Goal: Task Accomplishment & Management: Complete application form

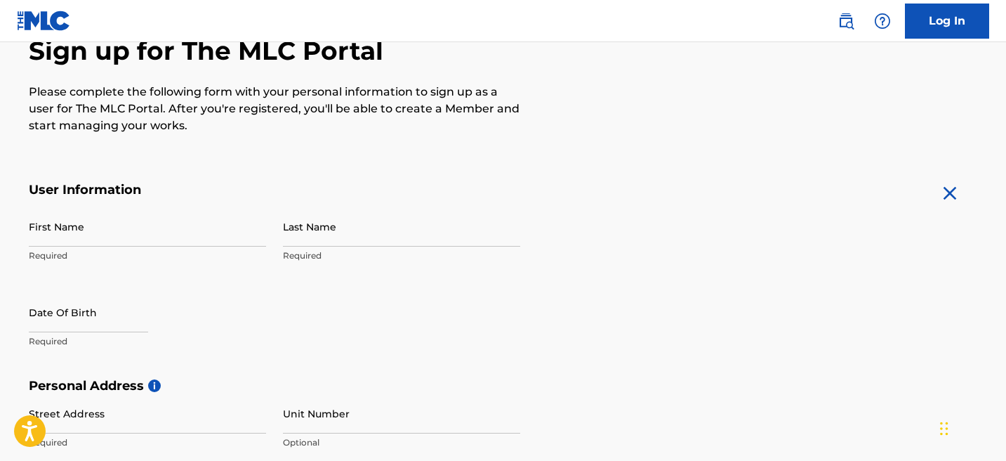
scroll to position [159, 0]
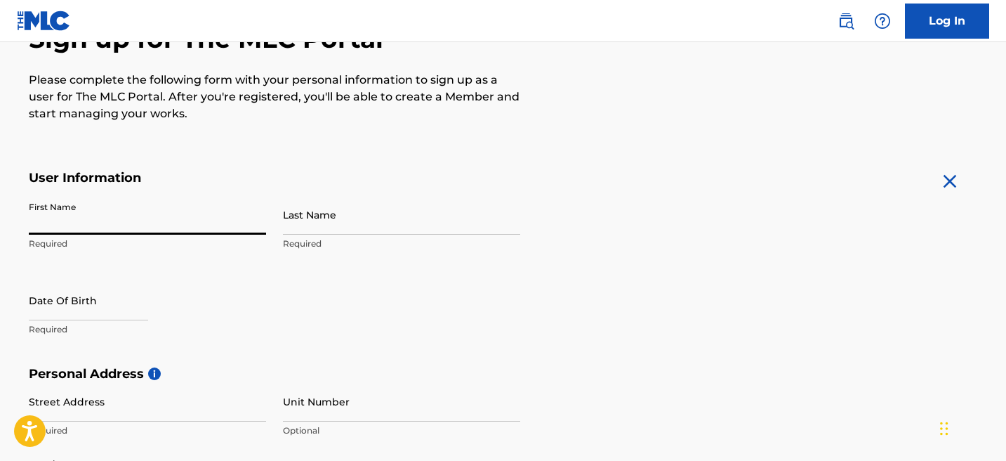
click at [197, 207] on input "First Name" at bounding box center [147, 214] width 237 height 40
type input "Denzell"
click at [317, 214] on input "Last Name" at bounding box center [401, 214] width 237 height 40
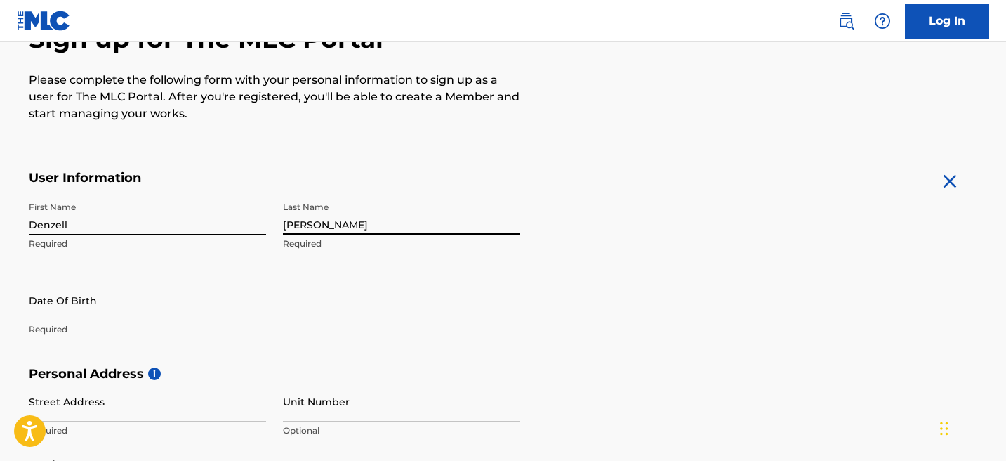
type input "[PERSON_NAME]"
select select "7"
select select "2025"
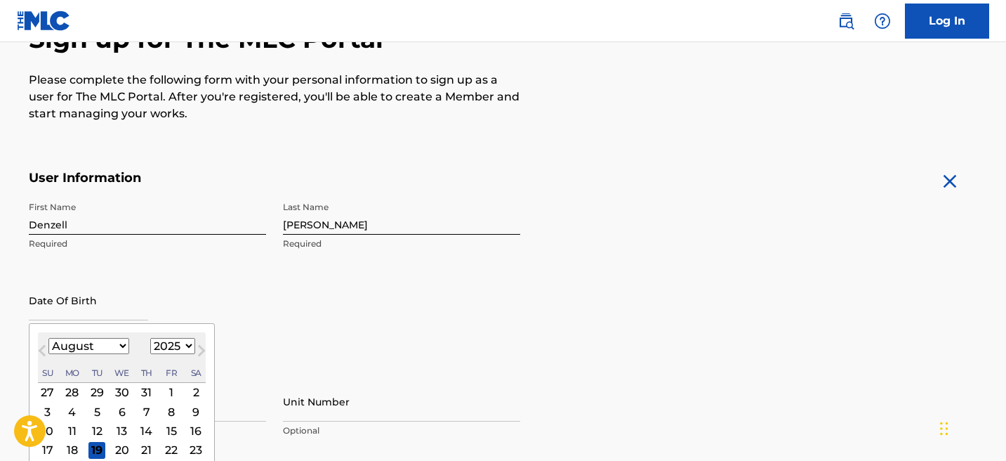
click at [74, 314] on input "text" at bounding box center [88, 300] width 119 height 40
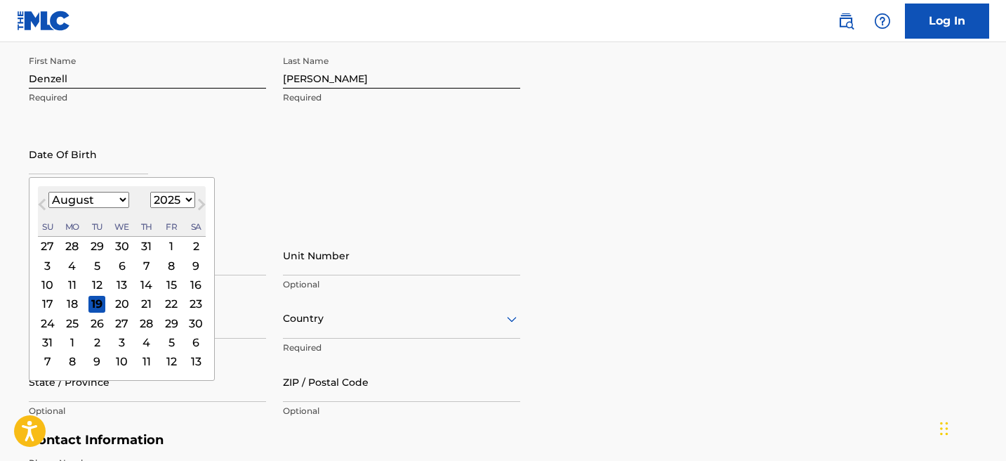
scroll to position [308, 0]
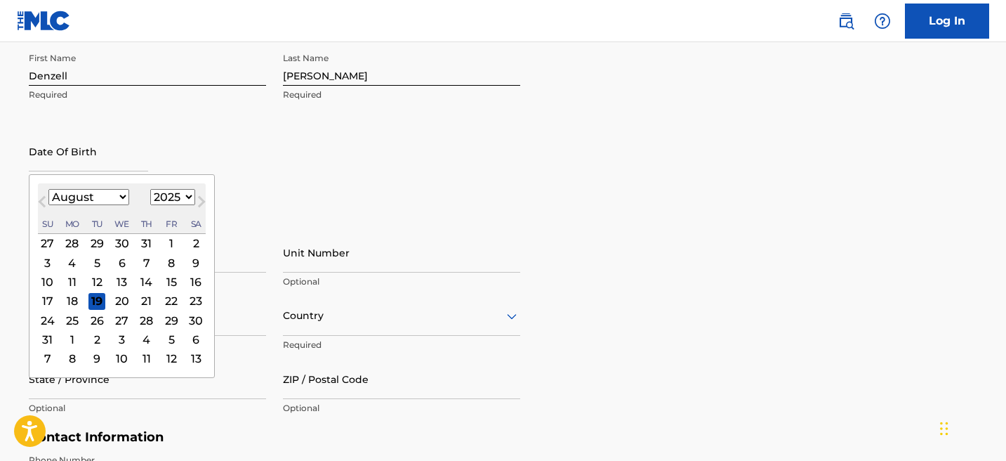
click at [101, 192] on select "January February March April May June July August September October November De…" at bounding box center [88, 197] width 81 height 16
select select "3"
click at [48, 189] on select "January February March April May June July August September October November De…" at bounding box center [88, 197] width 81 height 16
click at [173, 200] on select "1899 1900 1901 1902 1903 1904 1905 1906 1907 1908 1909 1910 1911 1912 1913 1914…" at bounding box center [172, 197] width 45 height 16
select select "1993"
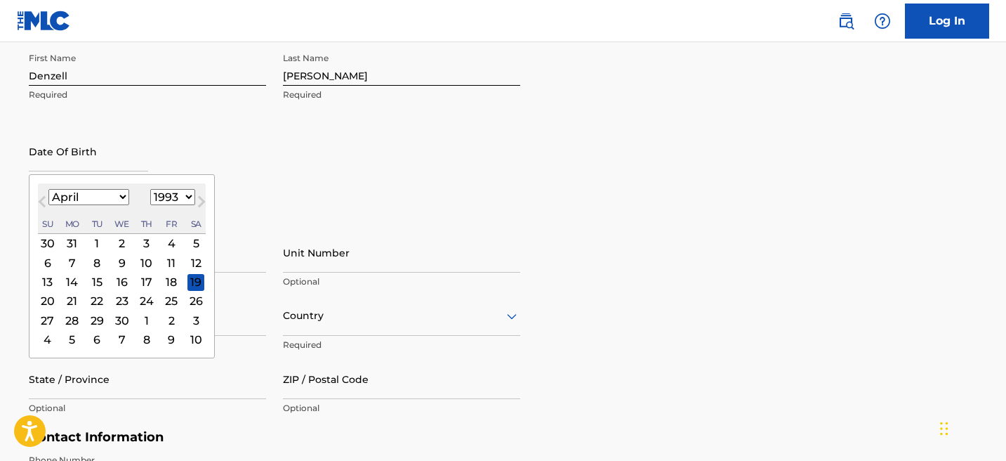
click at [150, 189] on select "1899 1900 1901 1902 1903 1904 1905 1906 1907 1908 1909 1910 1911 1912 1913 1914…" at bounding box center [172, 197] width 45 height 16
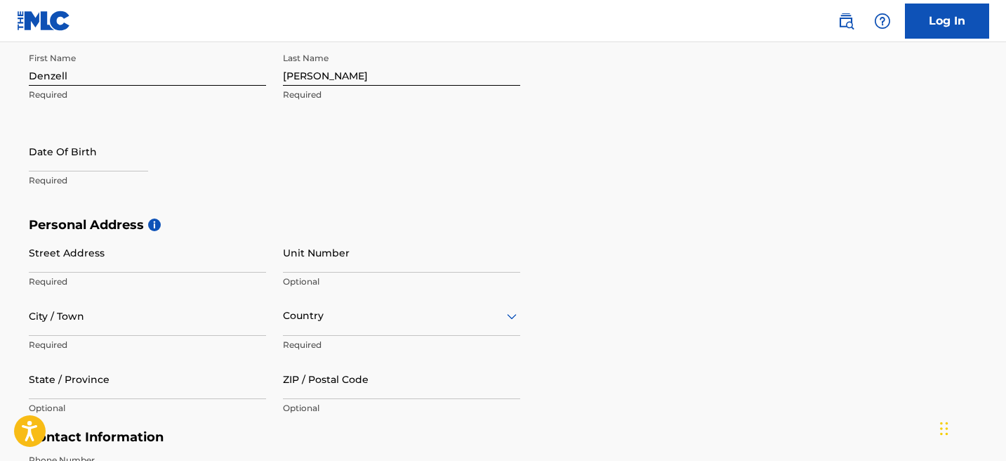
click at [274, 196] on div "First Name Denzell Required Last Name Lyles Required Date Of Birth Required" at bounding box center [274, 131] width 491 height 171
click at [82, 178] on p "Required" at bounding box center [147, 180] width 237 height 13
click at [84, 174] on p "Required" at bounding box center [147, 180] width 237 height 13
click at [82, 171] on div at bounding box center [88, 152] width 119 height 43
click at [78, 160] on input "text" at bounding box center [88, 151] width 119 height 40
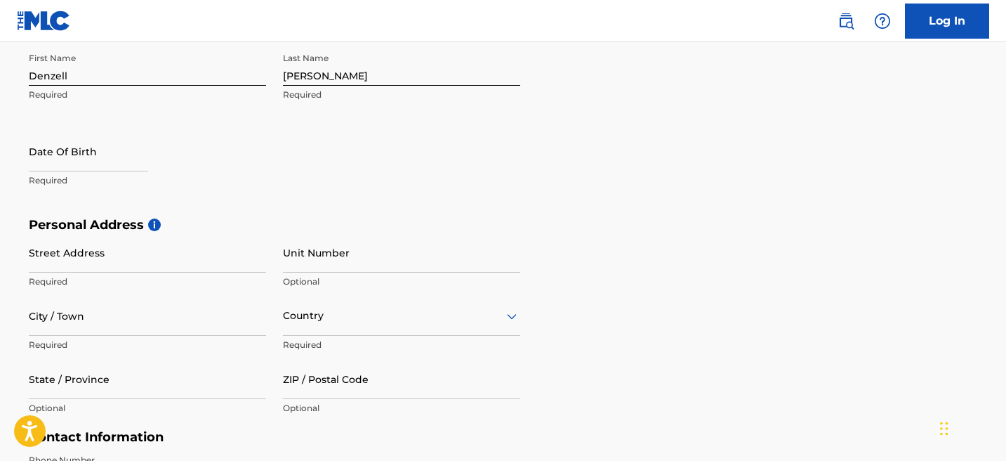
select select "7"
select select "2025"
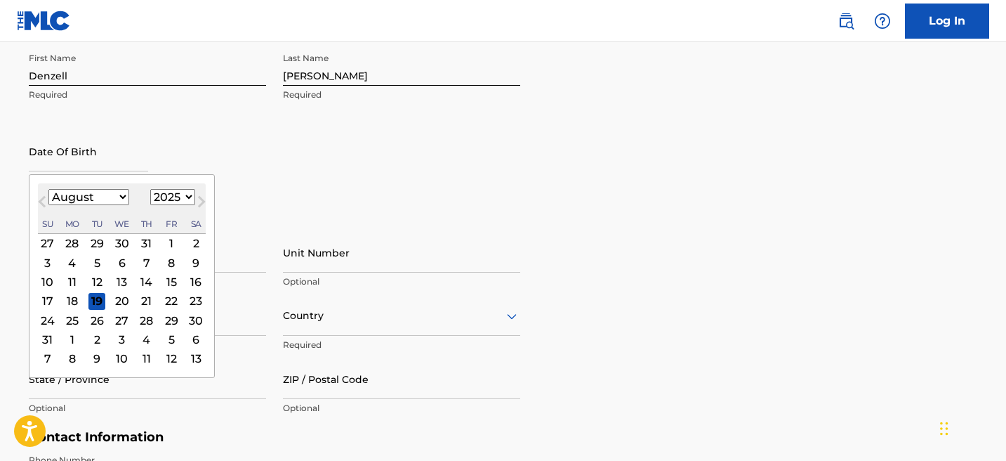
click at [83, 192] on select "January February March April May June July August September October November De…" at bounding box center [88, 197] width 81 height 16
select select "3"
click at [48, 189] on select "January February March April May June July August September October November De…" at bounding box center [88, 197] width 81 height 16
click at [125, 281] on div "16" at bounding box center [121, 281] width 17 height 17
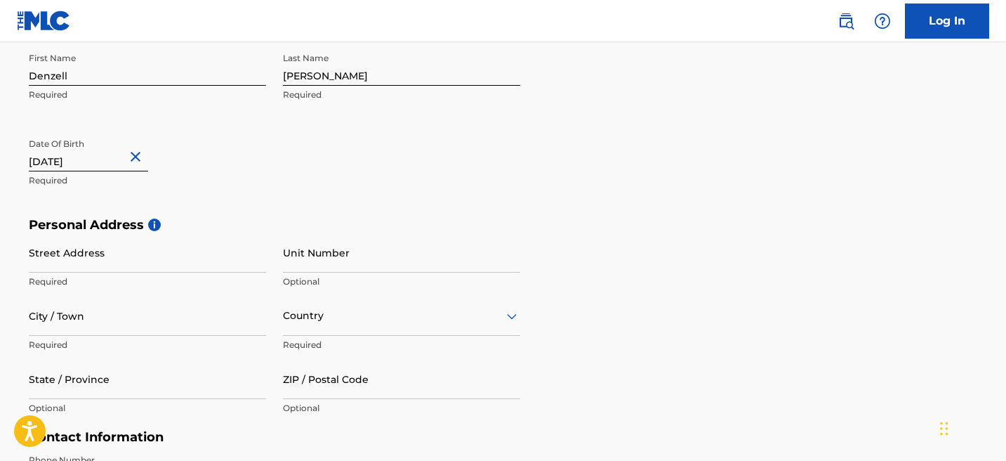
click at [100, 163] on input "text" at bounding box center [88, 151] width 119 height 40
select select "3"
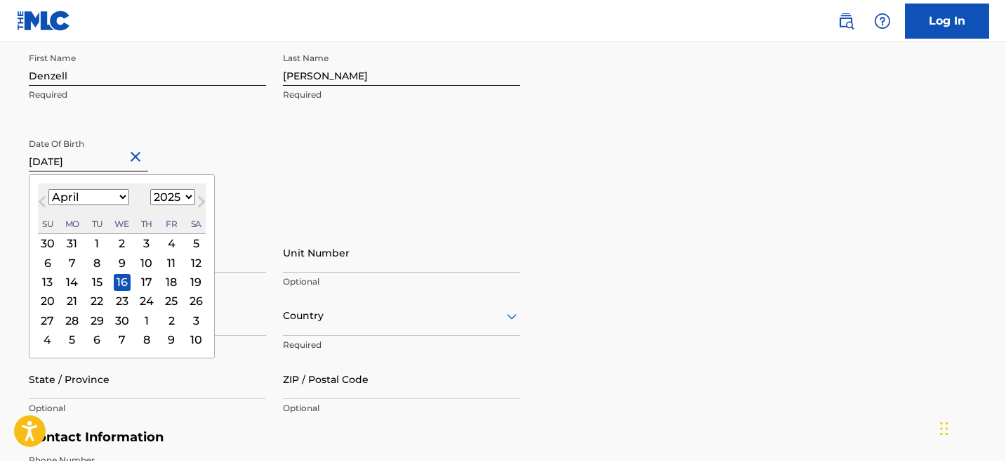
click at [163, 199] on select "1899 1900 1901 1902 1903 1904 1905 1906 1907 1908 1909 1910 1911 1912 1913 1914…" at bounding box center [172, 197] width 45 height 16
select select "1993"
click at [150, 189] on select "1899 1900 1901 1902 1903 1904 1905 1906 1907 1908 1909 1910 1911 1912 1913 1914…" at bounding box center [172, 197] width 45 height 16
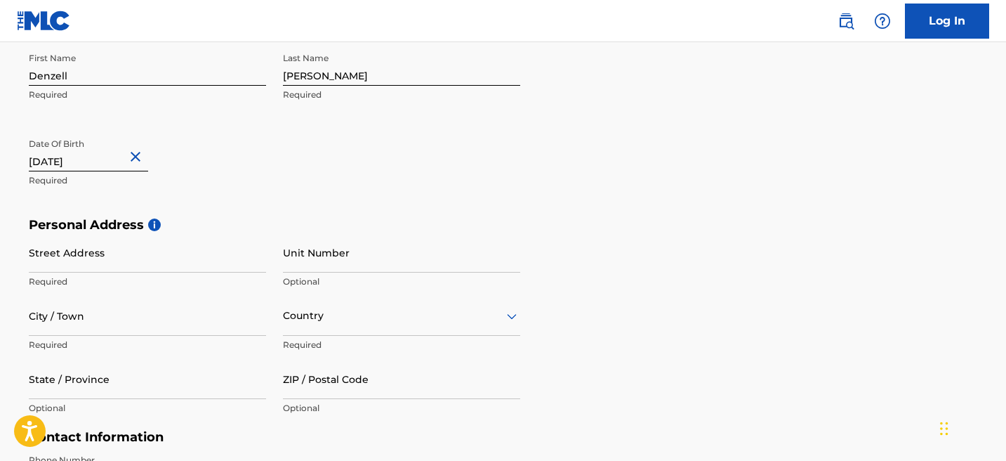
click at [92, 162] on input "text" at bounding box center [88, 151] width 119 height 40
select select "3"
select select "2025"
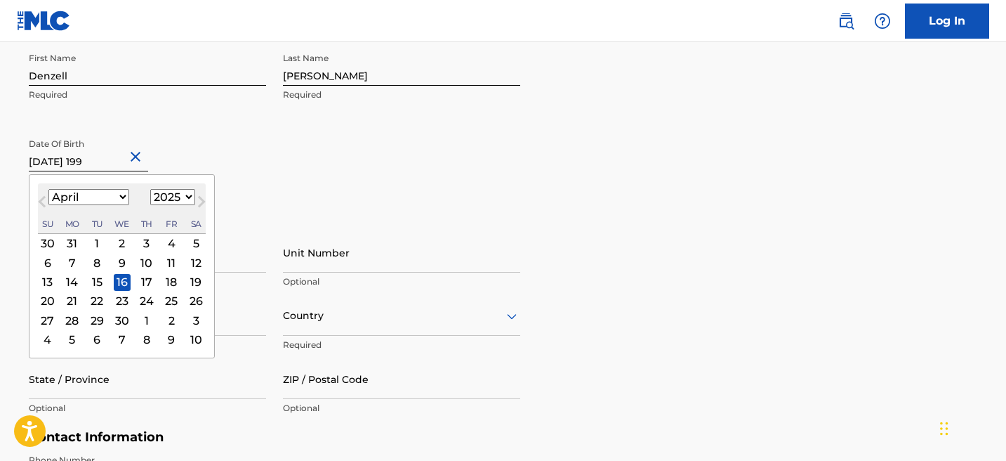
type input "April 16 1993"
select select "1993"
type input "April 16 1993"
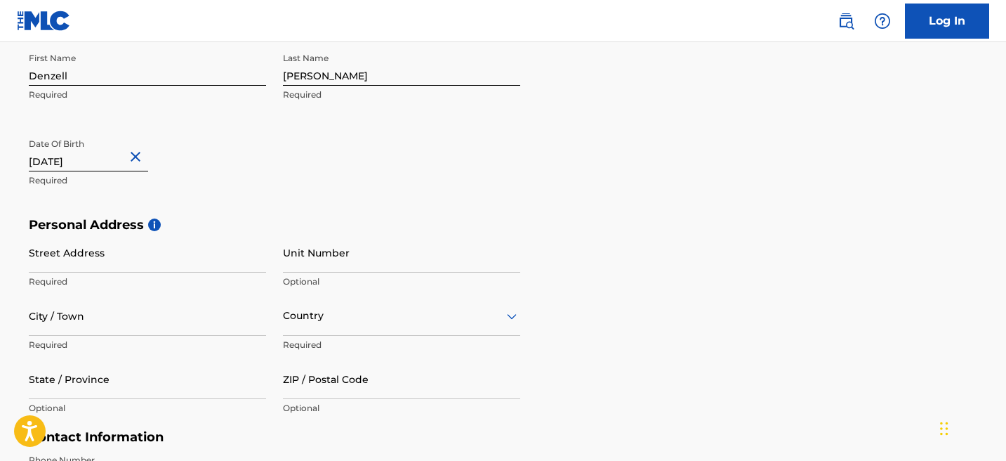
click at [107, 256] on input "Street Address" at bounding box center [147, 252] width 237 height 40
type input "2145 Lehner Rd"
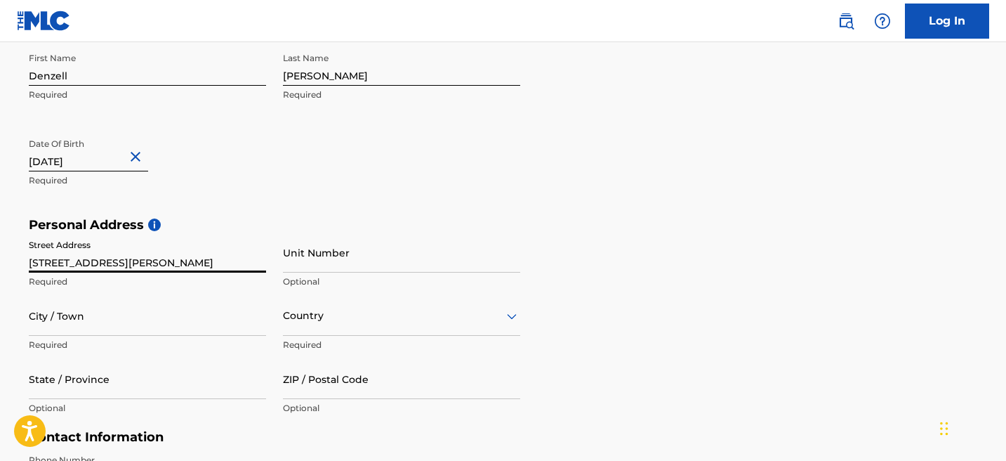
type input "Columbus"
type input "United States"
type input "OH"
type input "43224-2329"
type input "614"
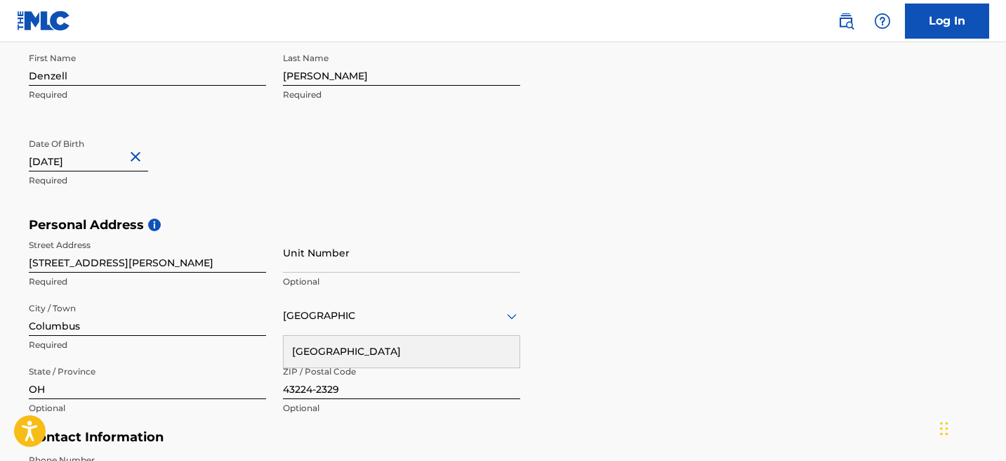
drag, startPoint x: 1005, startPoint y: 258, endPoint x: 1000, endPoint y: 268, distance: 11.3
click at [1000, 268] on main "The MLC uses identity verification before a user is registered to comply with K…" at bounding box center [503, 228] width 1006 height 988
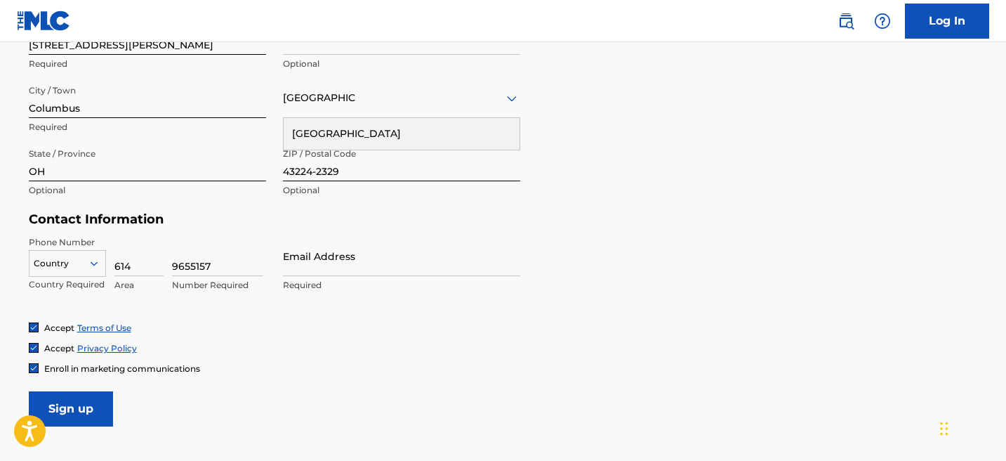
scroll to position [527, 0]
click at [237, 265] on input "9655157" at bounding box center [217, 254] width 91 height 40
type input "9"
type input "8528081"
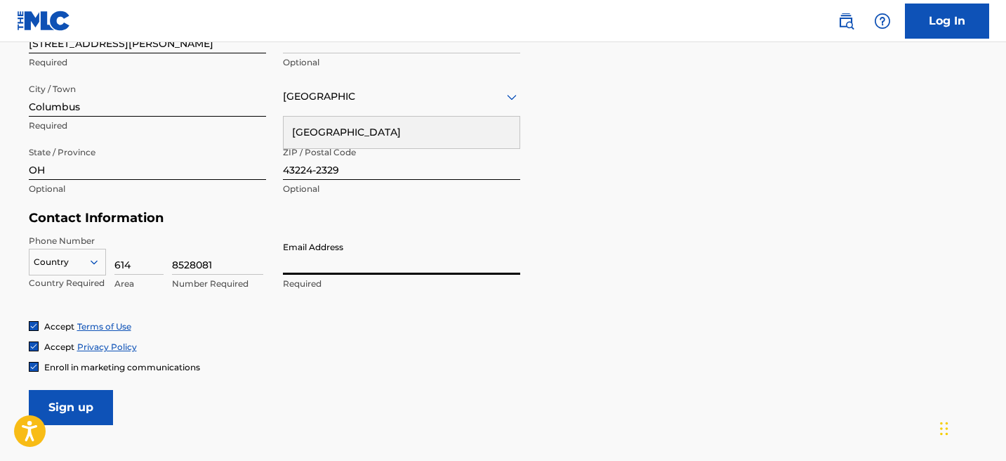
click at [326, 261] on input "Email Address" at bounding box center [401, 254] width 237 height 40
type input "[EMAIL_ADDRESS][DOMAIN_NAME]"
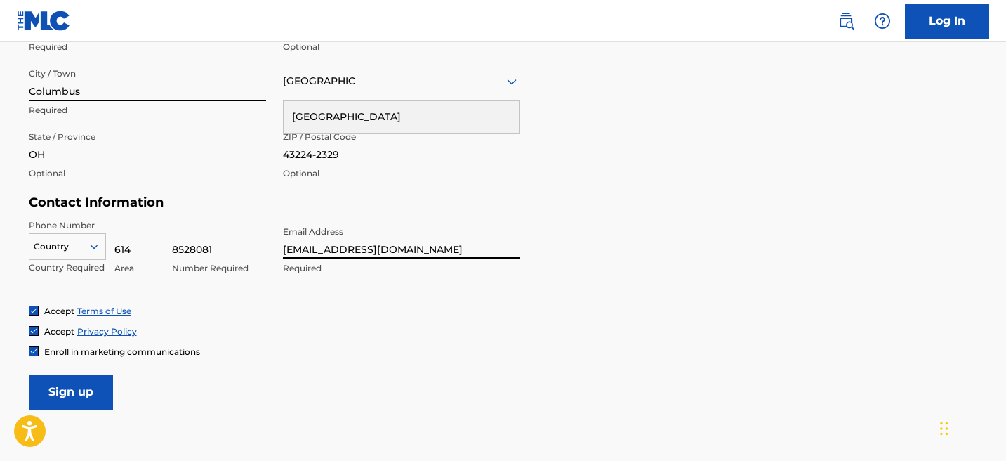
scroll to position [543, 0]
click at [102, 386] on input "Sign up" at bounding box center [71, 390] width 84 height 35
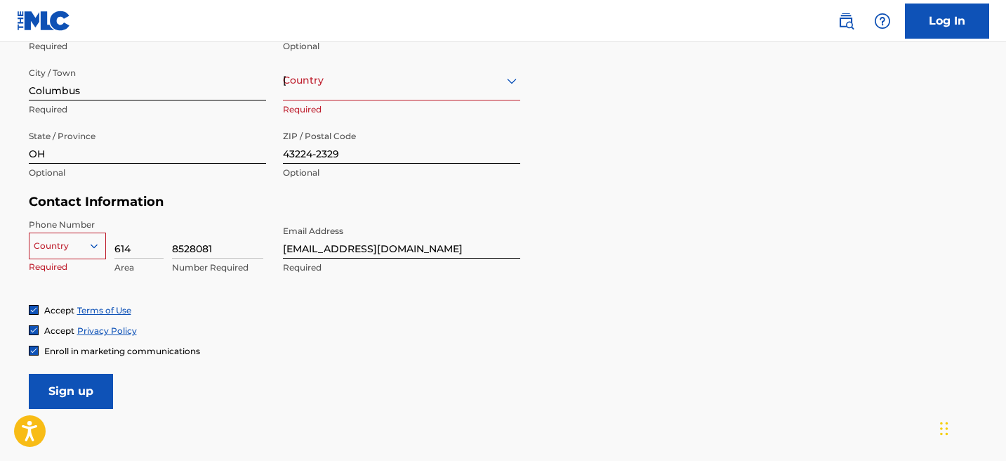
click at [508, 76] on icon at bounding box center [511, 80] width 17 height 17
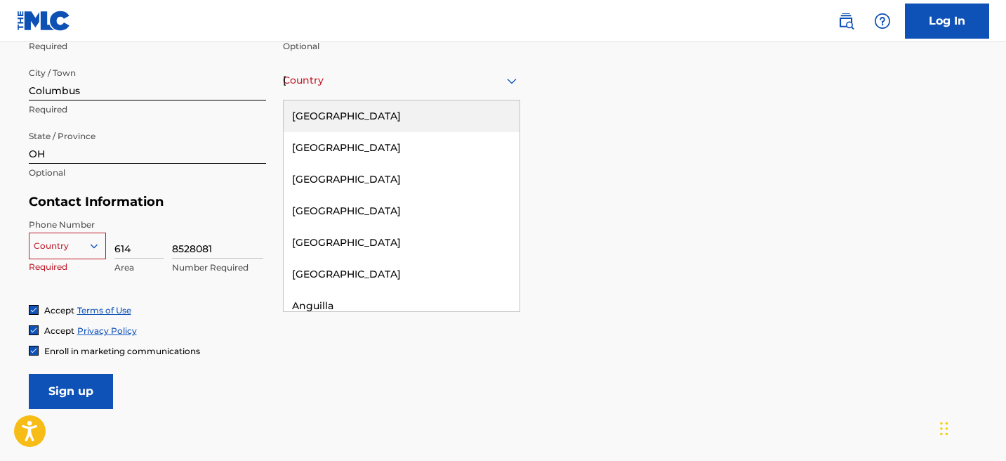
click at [468, 105] on div "United States" at bounding box center [402, 116] width 236 height 32
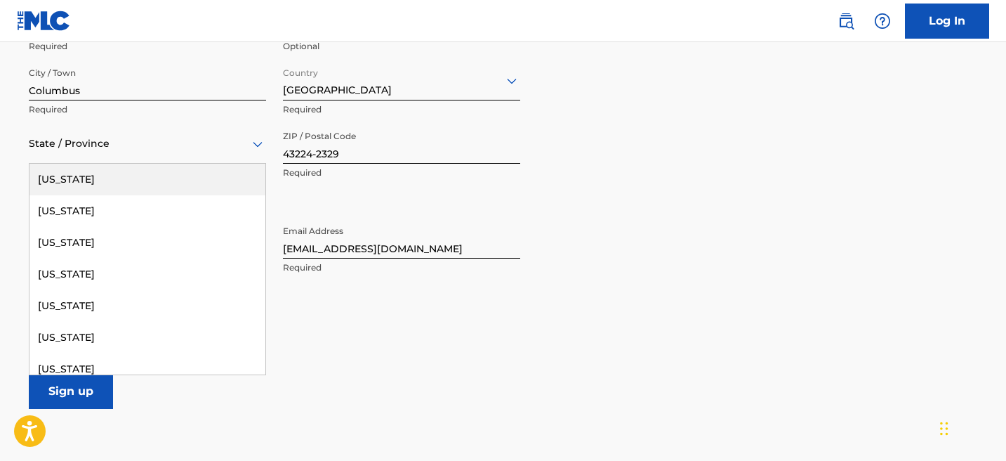
click at [189, 136] on div at bounding box center [147, 144] width 237 height 18
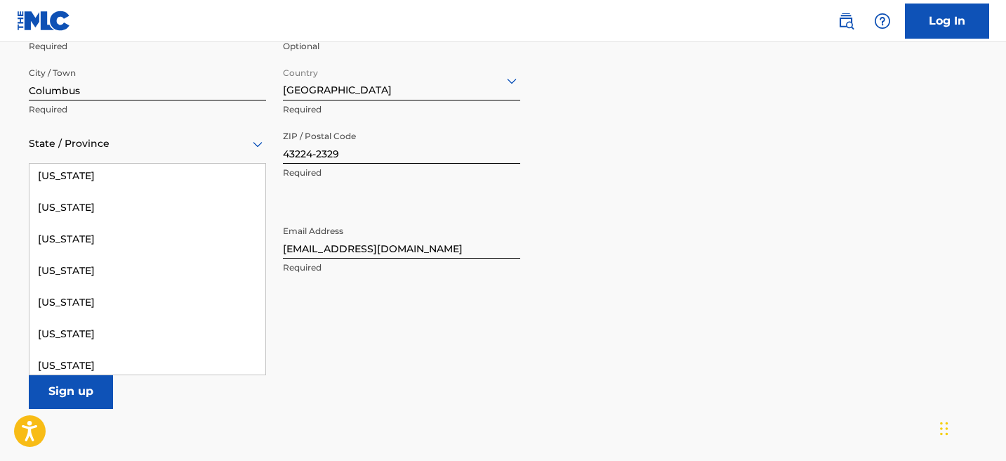
scroll to position [1145, 0]
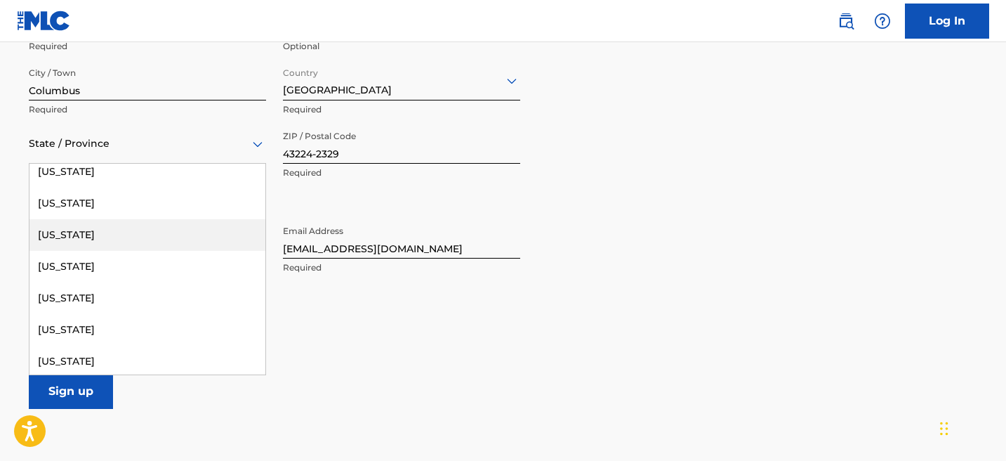
click at [159, 239] on div "Ohio" at bounding box center [147, 235] width 236 height 32
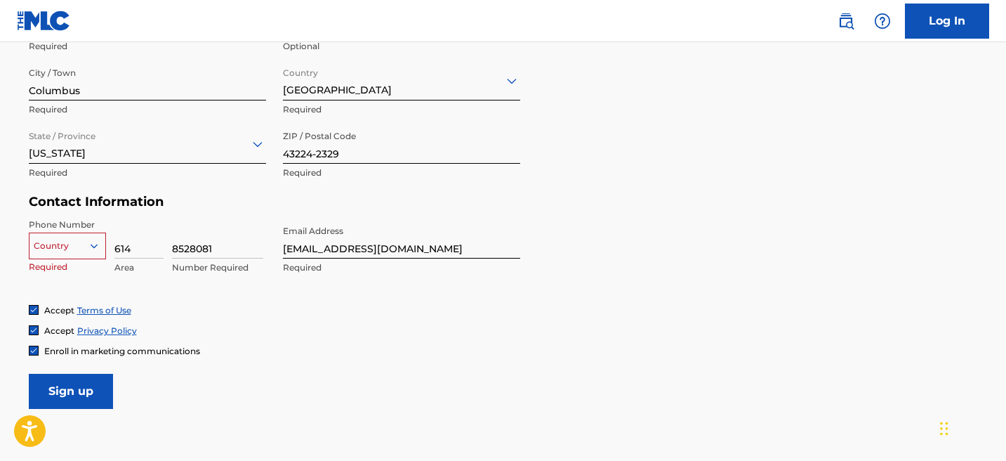
scroll to position [547, 0]
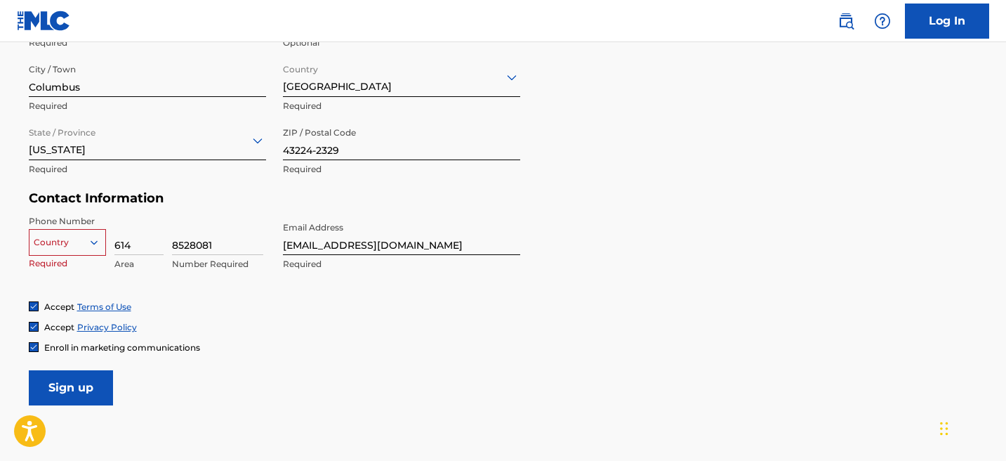
click at [100, 246] on icon at bounding box center [94, 242] width 13 height 13
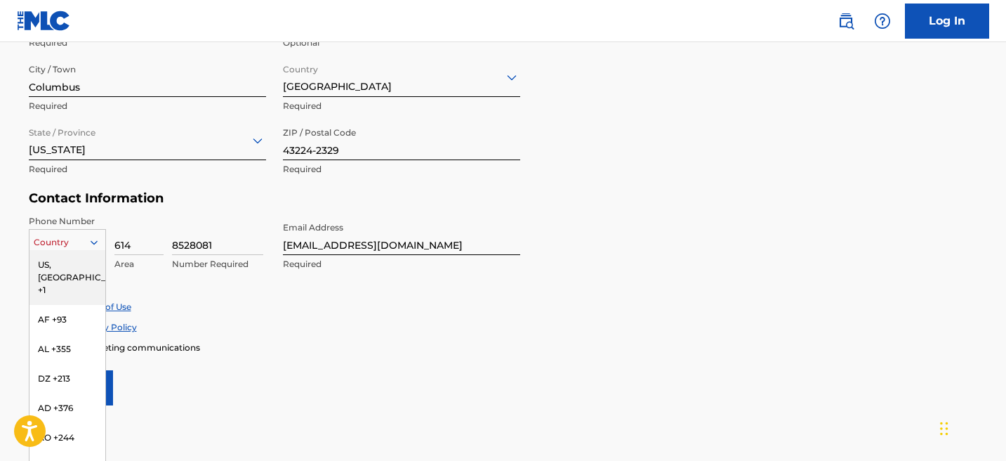
click at [86, 265] on div "US, CA +1" at bounding box center [67, 277] width 76 height 55
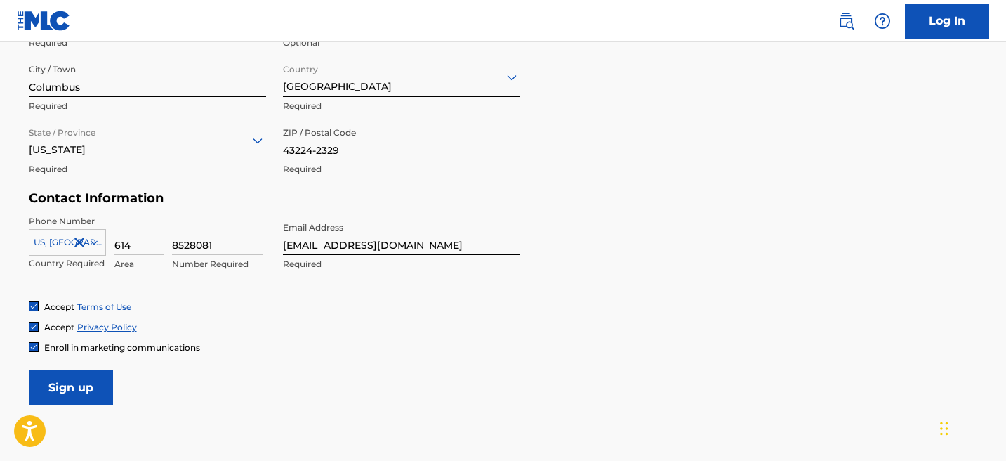
click at [74, 396] on input "Sign up" at bounding box center [71, 387] width 84 height 35
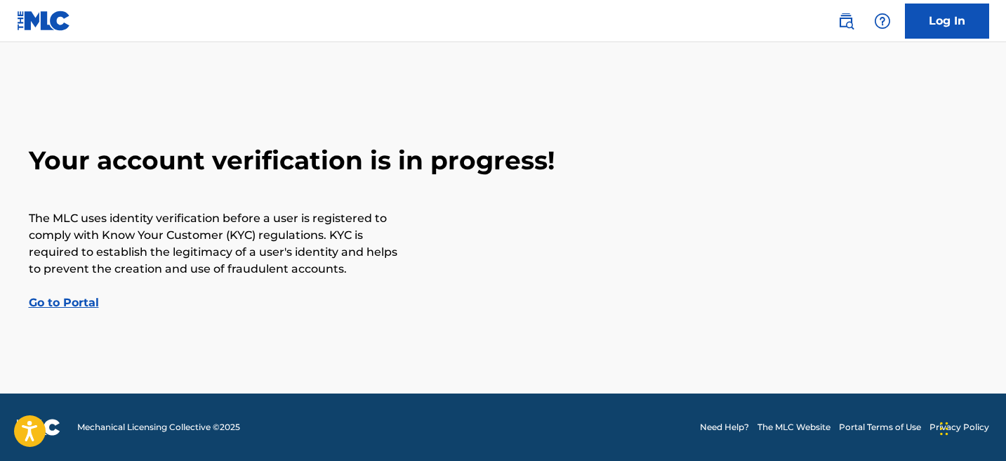
click at [80, 303] on link "Go to Portal" at bounding box center [64, 302] width 70 height 13
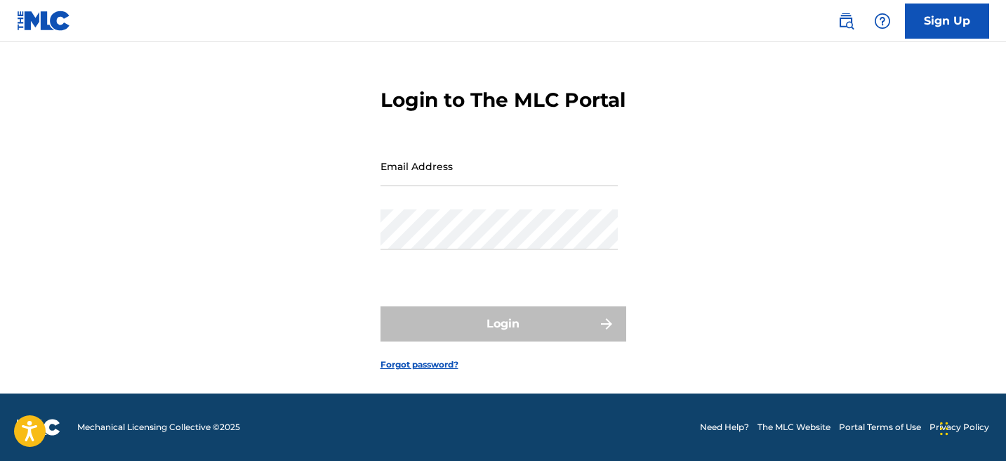
scroll to position [34, 0]
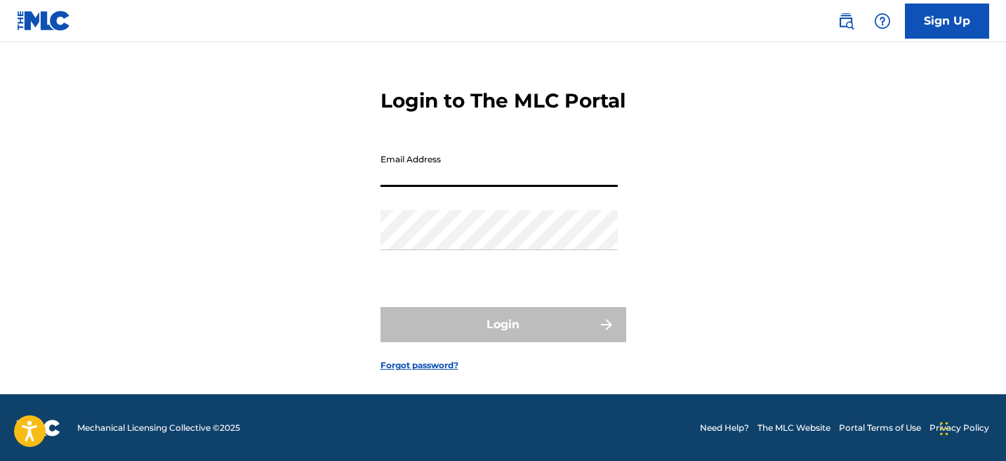
click at [470, 187] on input "Email Address" at bounding box center [498, 167] width 237 height 40
type input "[EMAIL_ADDRESS][DOMAIN_NAME]"
click at [420, 371] on link "Forgot password?" at bounding box center [419, 365] width 78 height 13
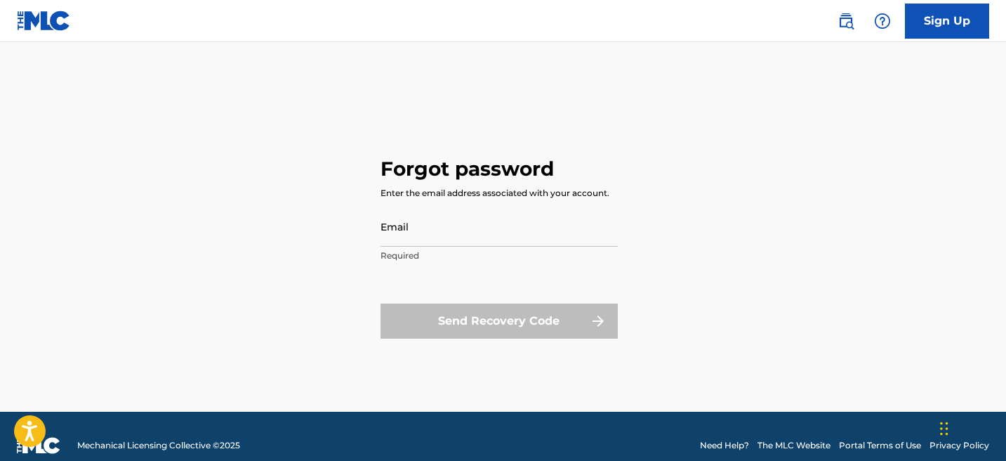
click at [445, 243] on input "Email" at bounding box center [498, 226] width 237 height 40
type input "[EMAIL_ADDRESS][DOMAIN_NAME]"
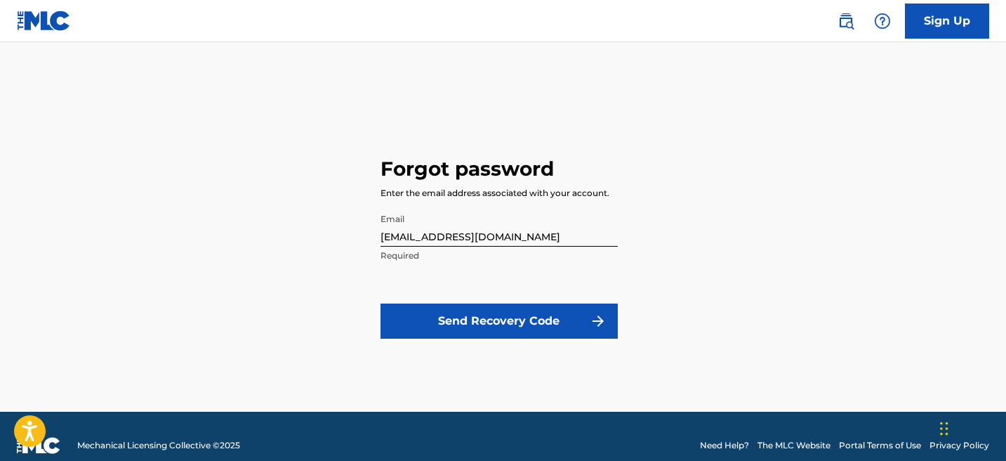
click at [478, 310] on button "Send Recovery Code" at bounding box center [498, 320] width 237 height 35
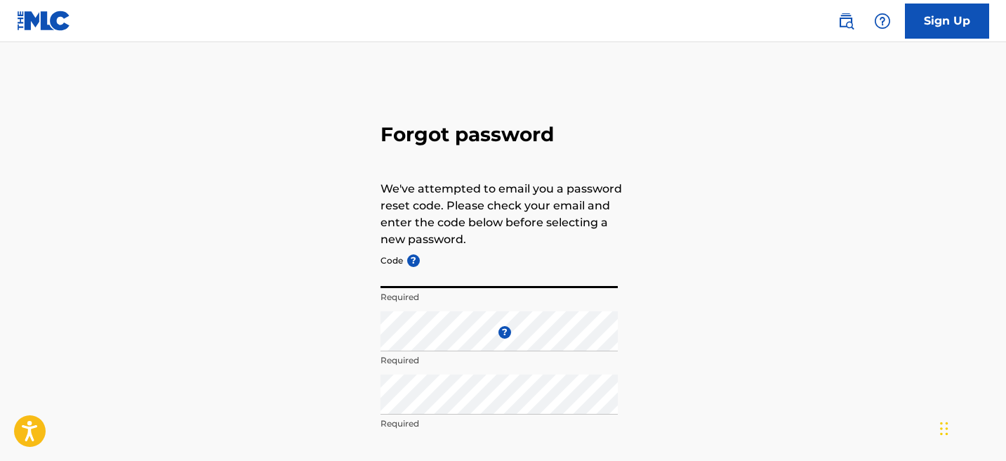
click at [456, 284] on input "Code ?" at bounding box center [498, 268] width 237 height 40
click at [422, 270] on input "Code ?" at bounding box center [498, 268] width 237 height 40
paste input "FP_898c473924031f18074e774bef8b"
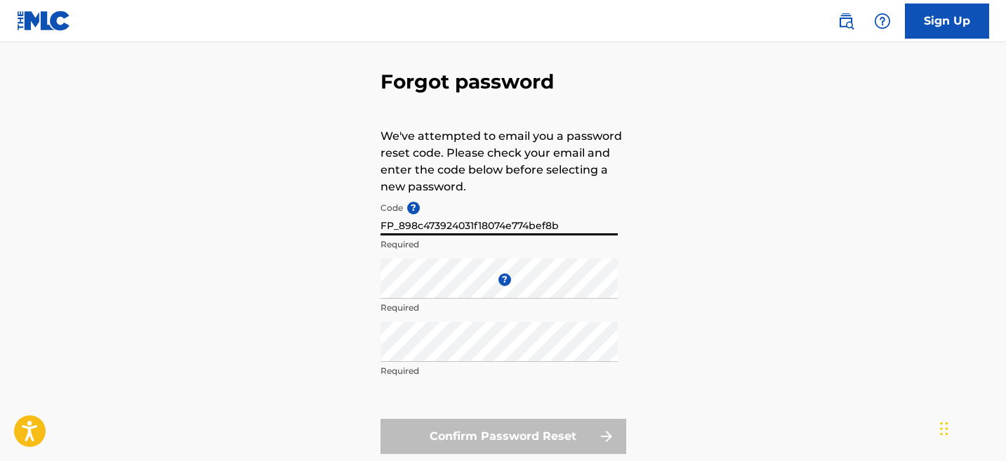
scroll to position [54, 0]
click at [492, 442] on div "Confirm Password Reset" at bounding box center [503, 434] width 246 height 35
click at [495, 432] on div "Confirm Password Reset" at bounding box center [503, 434] width 246 height 35
click at [401, 225] on input "FP_898c473924031f18074e774bef8b" at bounding box center [498, 214] width 237 height 40
type input "898c473924031f18074e774bef8b"
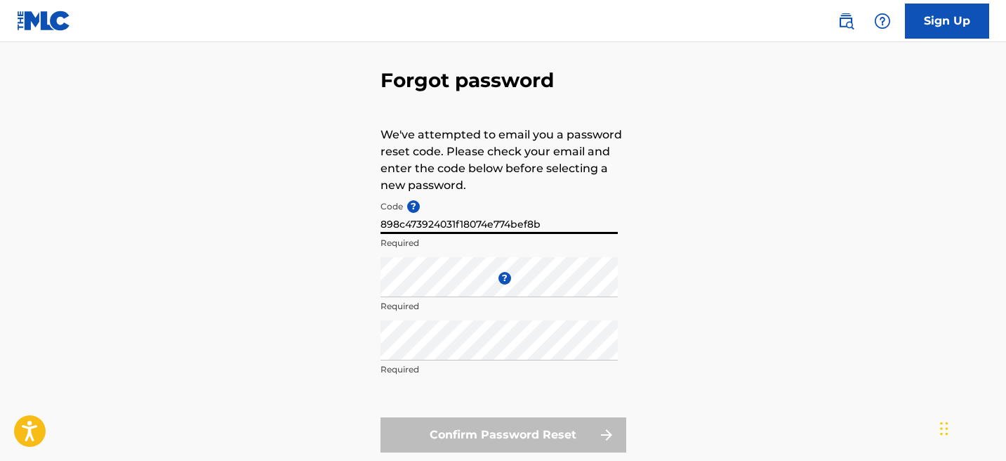
drag, startPoint x: 543, startPoint y: 223, endPoint x: 34, endPoint y: 246, distance: 509.4
click at [34, 246] on div "Forgot password We've attempted to email you a password reset code. Please chec…" at bounding box center [503, 257] width 983 height 468
drag, startPoint x: 542, startPoint y: 225, endPoint x: 336, endPoint y: 218, distance: 206.5
click at [336, 218] on div "Forgot password We've attempted to email you a password reset code. Please chec…" at bounding box center [503, 257] width 983 height 468
click at [462, 213] on input "Code ?" at bounding box center [498, 214] width 237 height 40
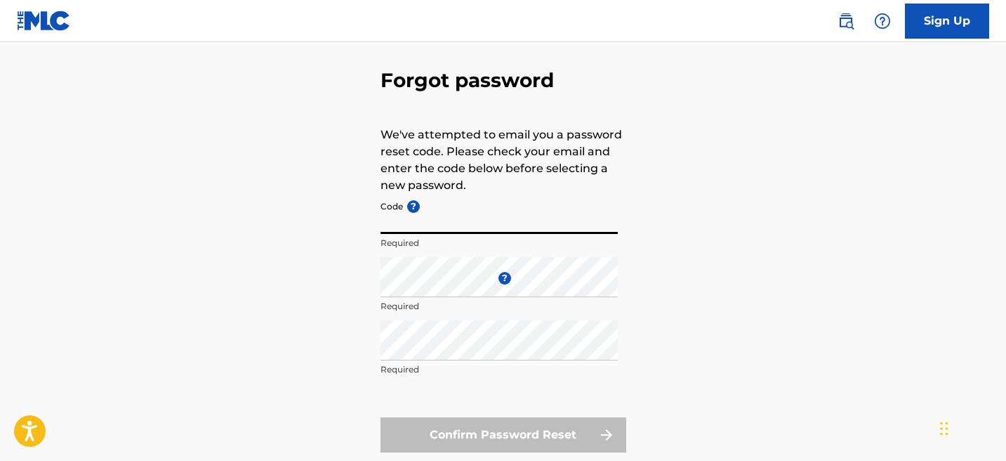
paste input "FP_898c473924031f18074e774bef8b"
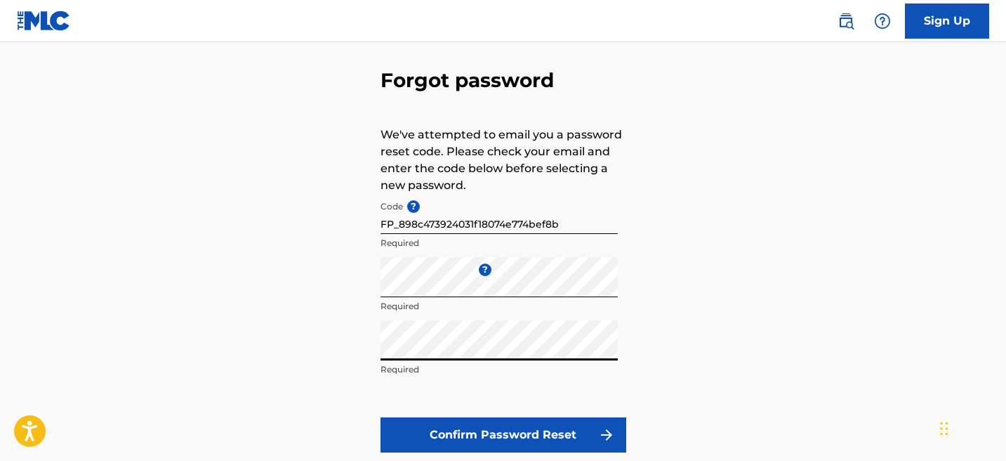
click at [380, 417] on button "Confirm Password Reset" at bounding box center [503, 434] width 246 height 35
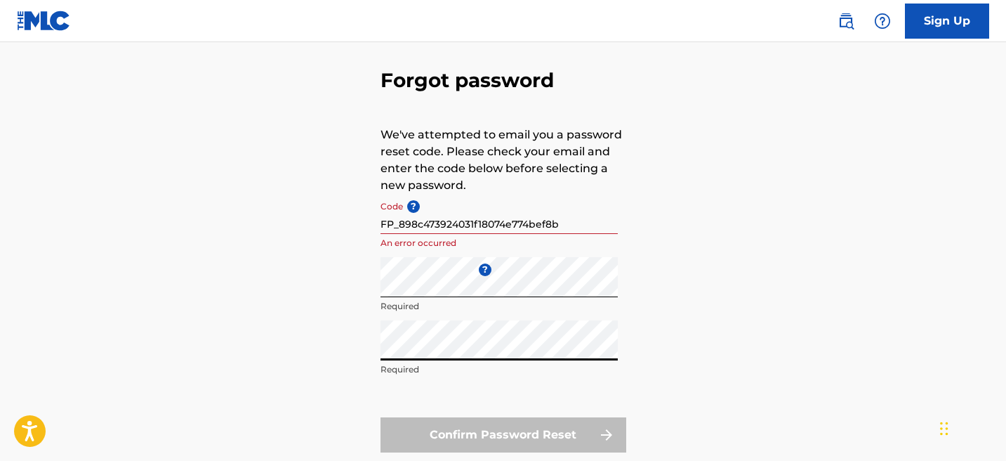
click at [400, 223] on input "FP_898c473924031f18074e774bef8b" at bounding box center [498, 214] width 237 height 40
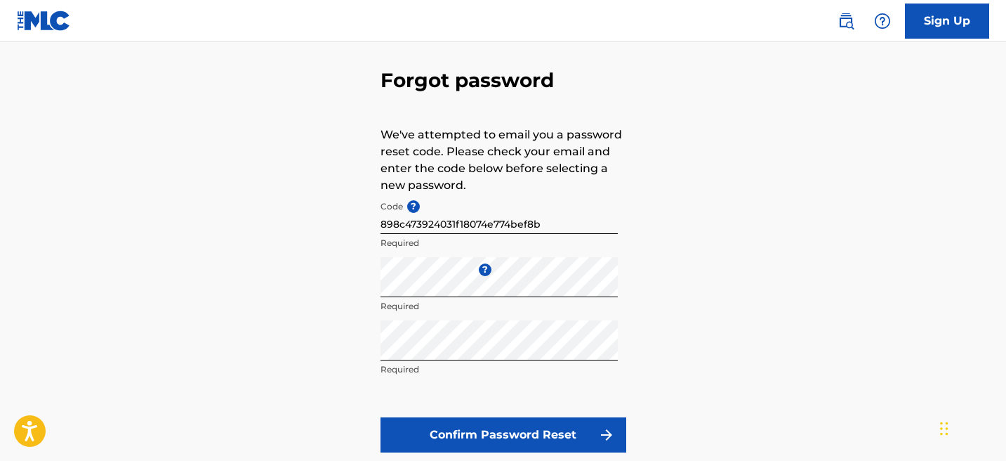
click at [489, 425] on button "Confirm Password Reset" at bounding box center [503, 434] width 246 height 35
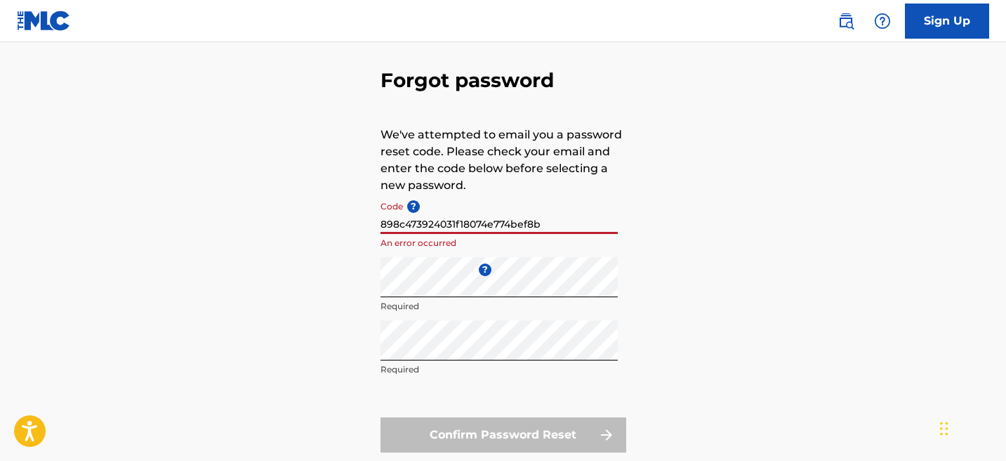
click at [567, 220] on input "898c473924031f18074e774bef8b" at bounding box center [498, 214] width 237 height 40
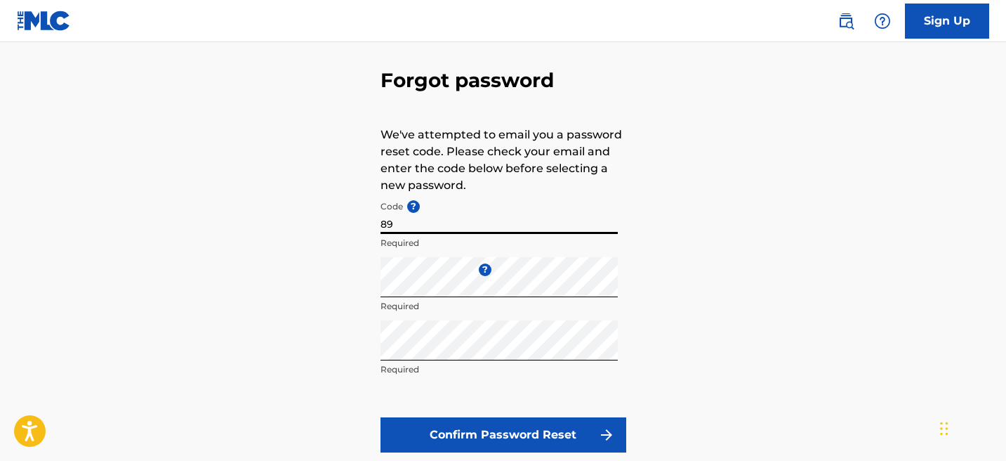
type input "8"
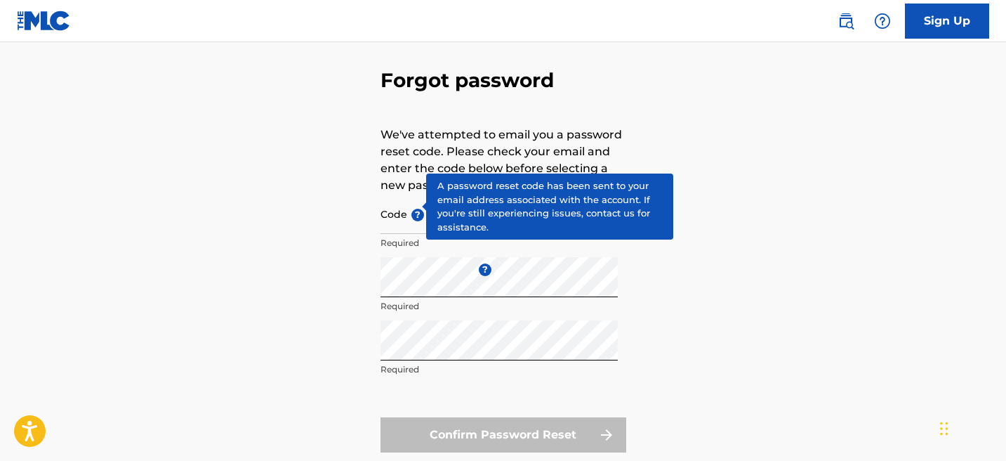
click at [411, 208] on span "?" at bounding box center [417, 214] width 13 height 13
click at [409, 208] on input "Code ?" at bounding box center [498, 214] width 237 height 40
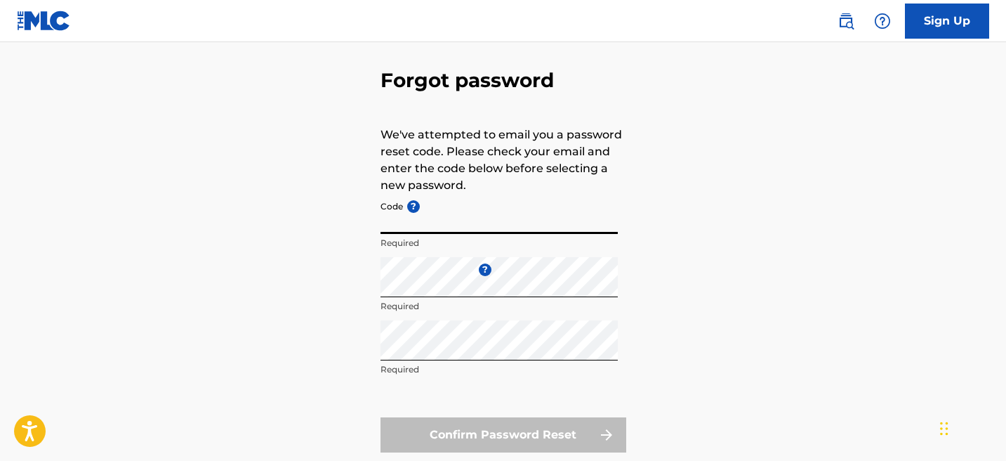
paste input "FP_898c473924031f18074e774bef8b"
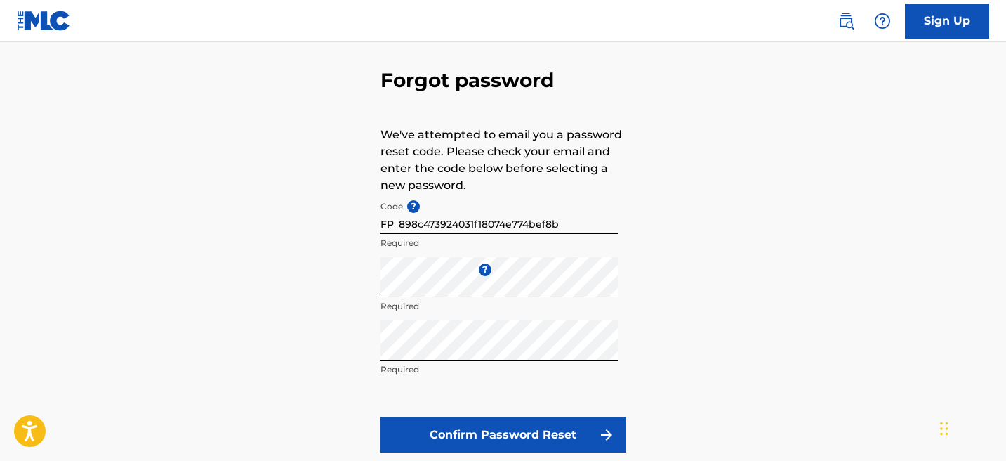
click at [507, 425] on button "Confirm Password Reset" at bounding box center [503, 434] width 246 height 35
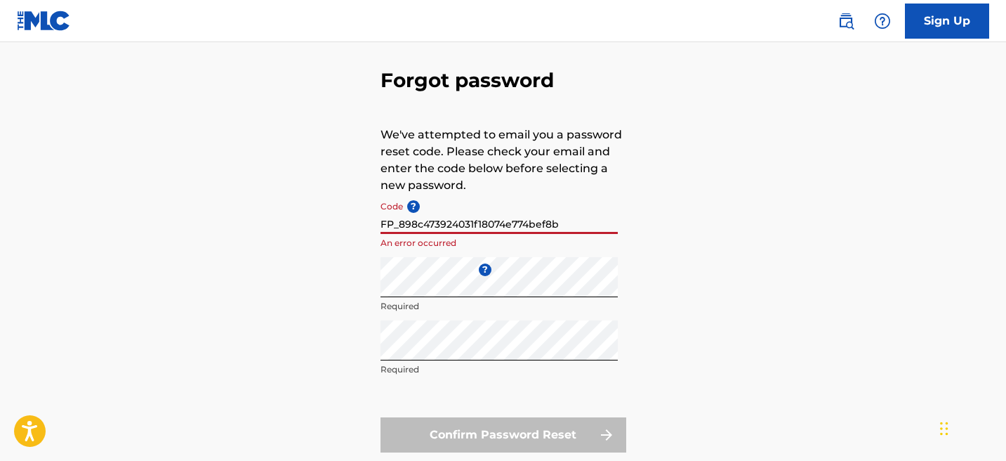
click at [400, 225] on input "FP_898c473924031f18074e774bef8b" at bounding box center [498, 214] width 237 height 40
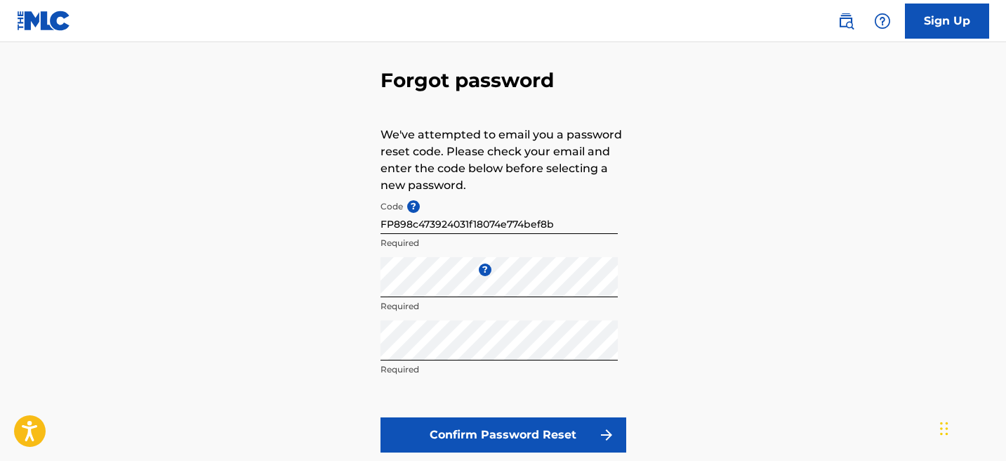
click at [501, 437] on button "Confirm Password Reset" at bounding box center [503, 434] width 246 height 35
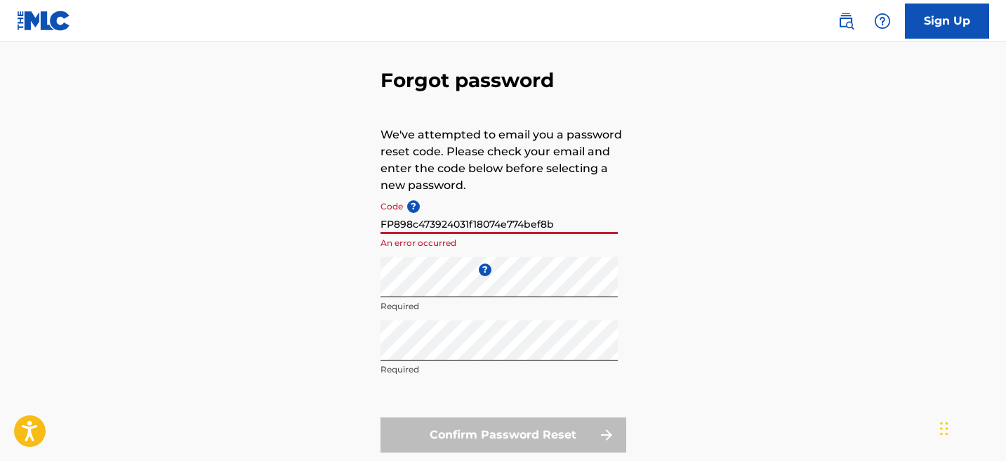
click at [395, 224] on input "FP898c473924031f18074e774bef8b" at bounding box center [498, 214] width 237 height 40
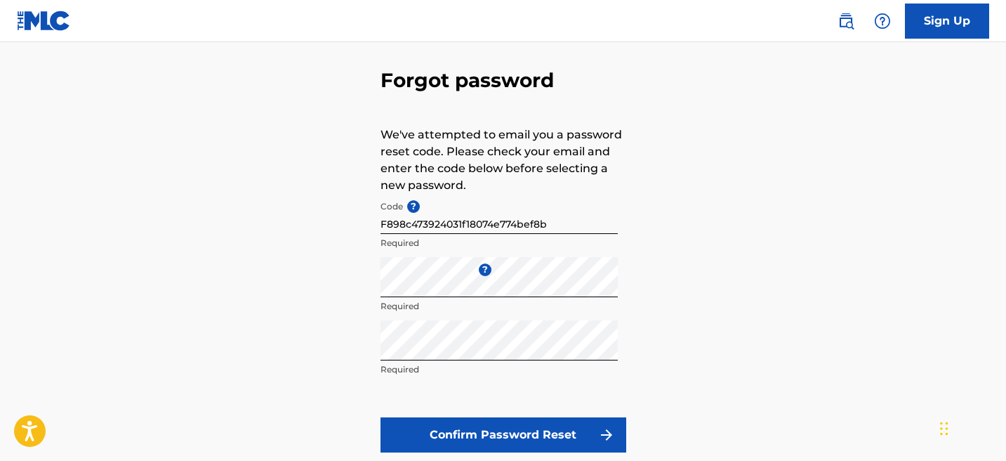
click at [435, 433] on button "Confirm Password Reset" at bounding box center [503, 434] width 246 height 35
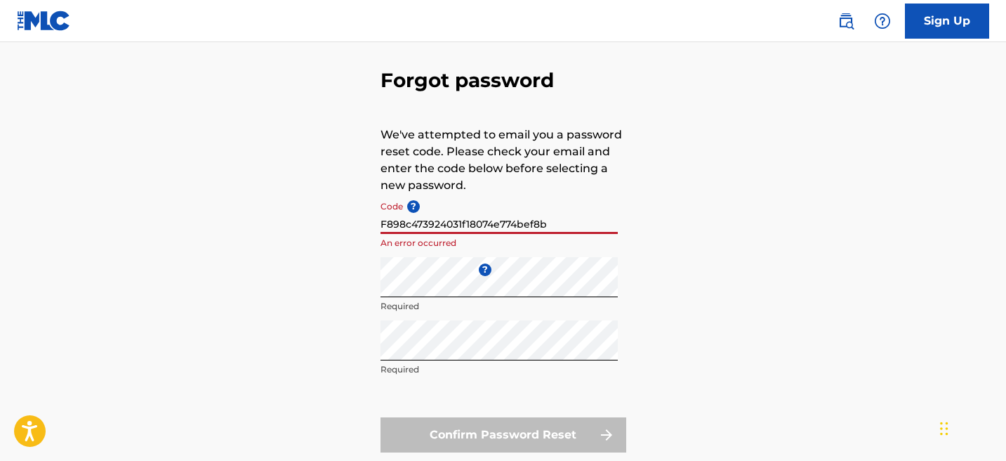
click at [387, 222] on input "F898c473924031f18074e774bef8b" at bounding box center [498, 214] width 237 height 40
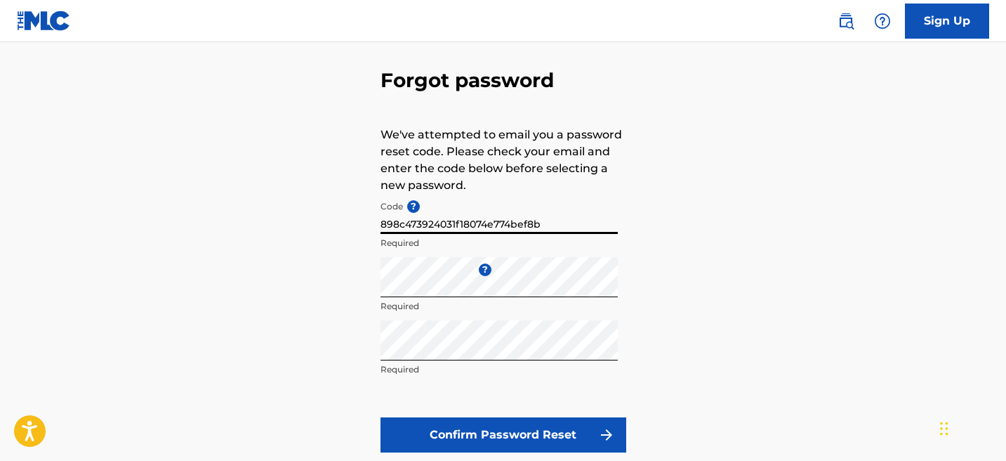
click at [380, 417] on button "Confirm Password Reset" at bounding box center [503, 434] width 246 height 35
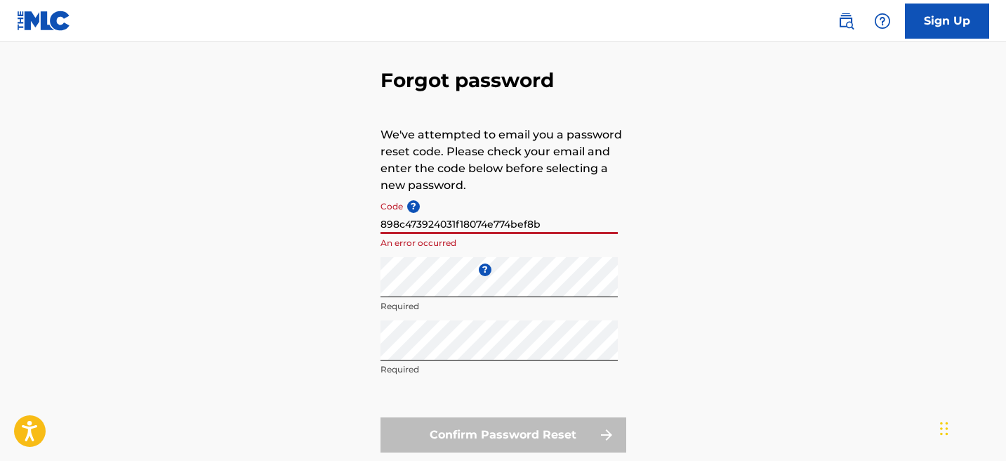
click at [558, 220] on input "898c473924031f18074e774bef8b" at bounding box center [498, 214] width 237 height 40
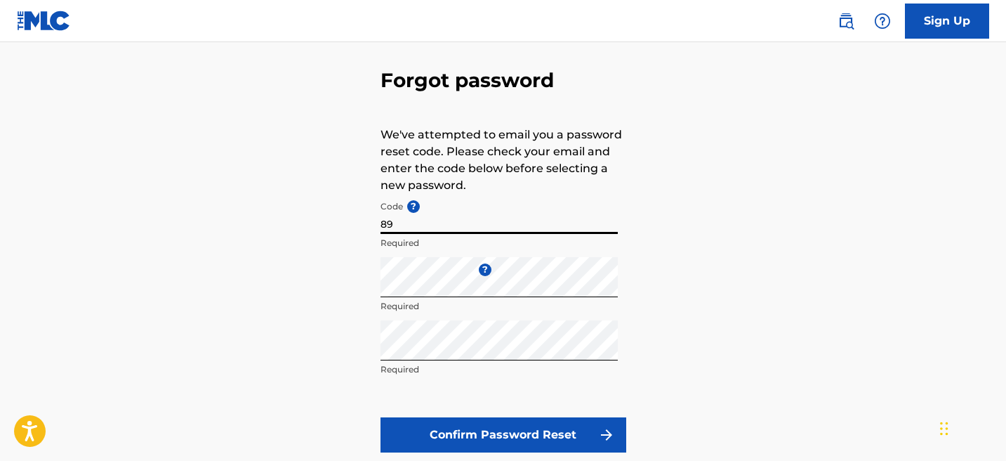
type input "8"
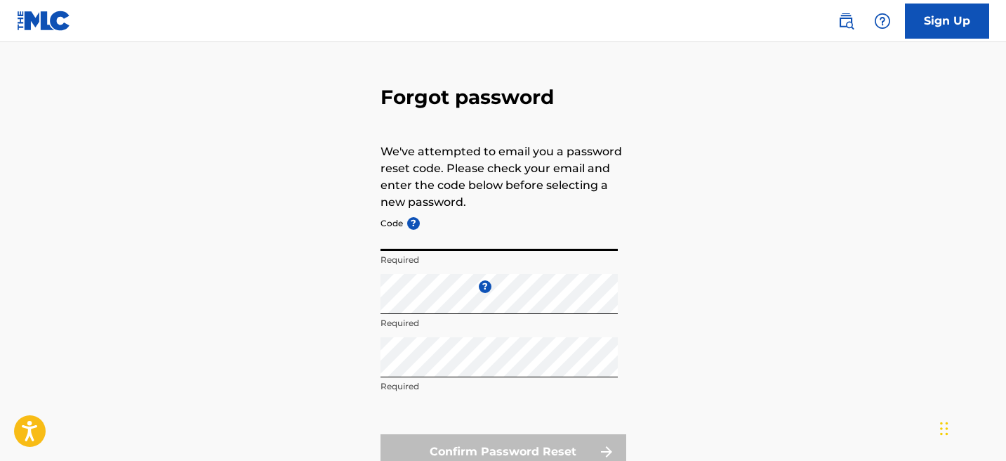
scroll to position [0, 0]
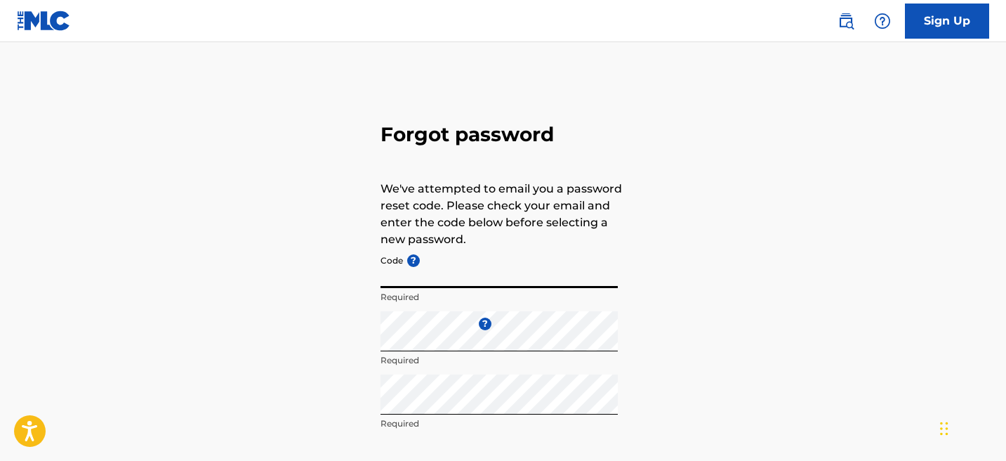
scroll to position [34, 0]
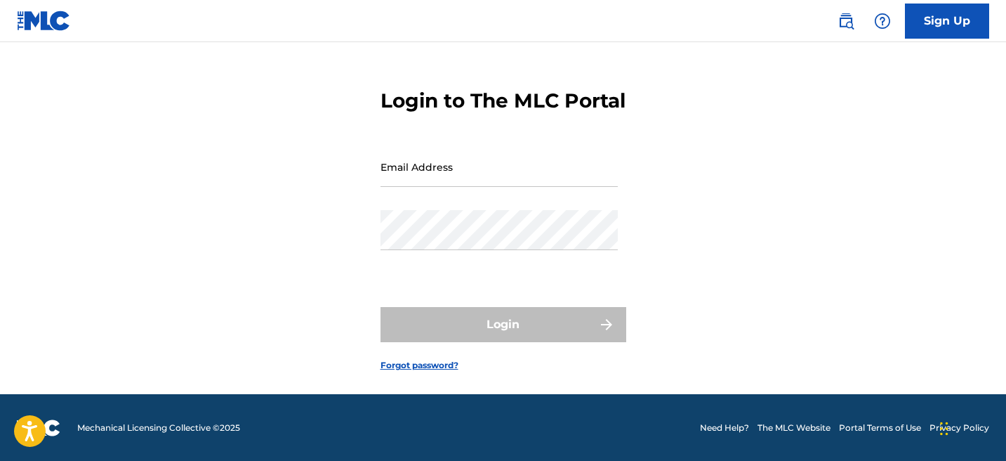
click at [502, 187] on input "Email Address" at bounding box center [498, 167] width 237 height 40
type input "[EMAIL_ADDRESS][DOMAIN_NAME]"
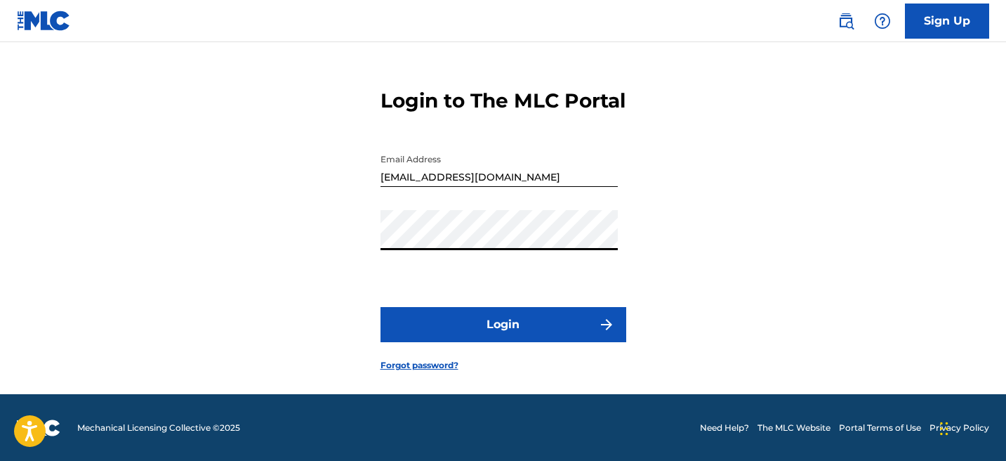
click at [380, 307] on button "Login" at bounding box center [503, 324] width 246 height 35
click at [536, 333] on button "Login" at bounding box center [503, 324] width 246 height 35
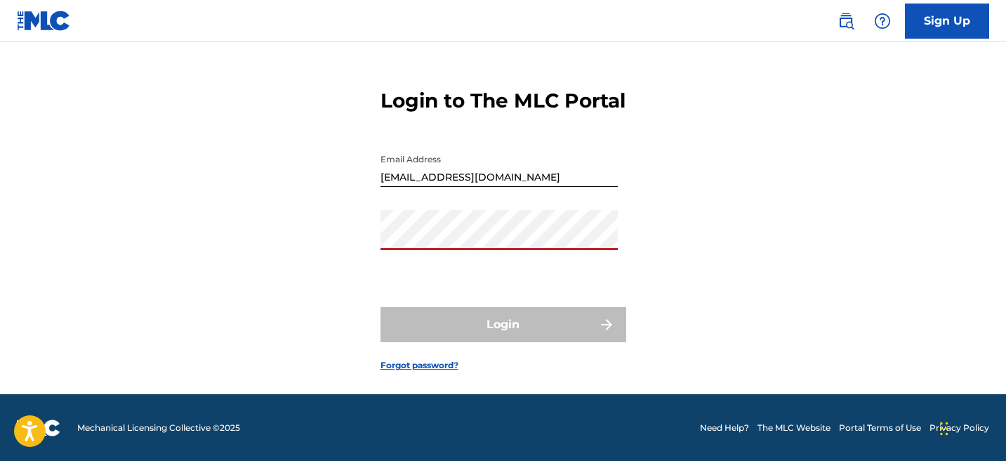
click at [436, 371] on link "Forgot password?" at bounding box center [419, 365] width 78 height 13
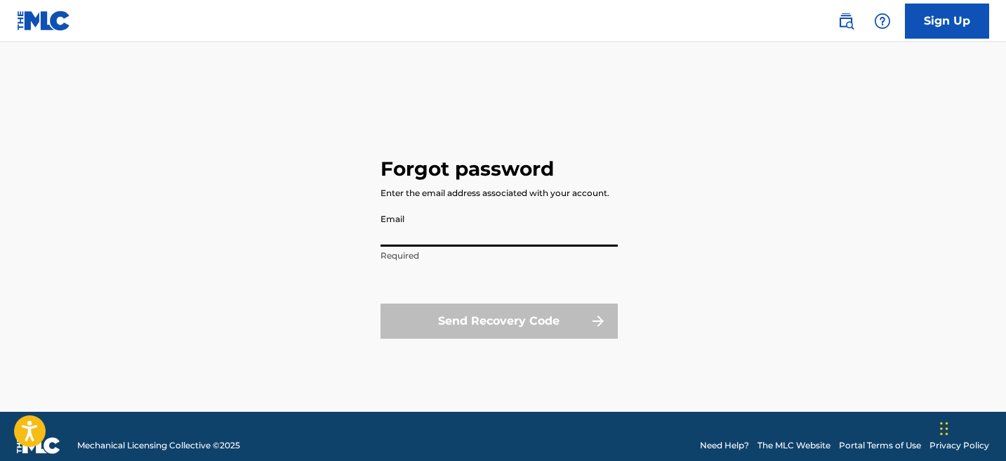
click at [428, 235] on input "Email" at bounding box center [498, 226] width 237 height 40
type input "[EMAIL_ADDRESS][DOMAIN_NAME]"
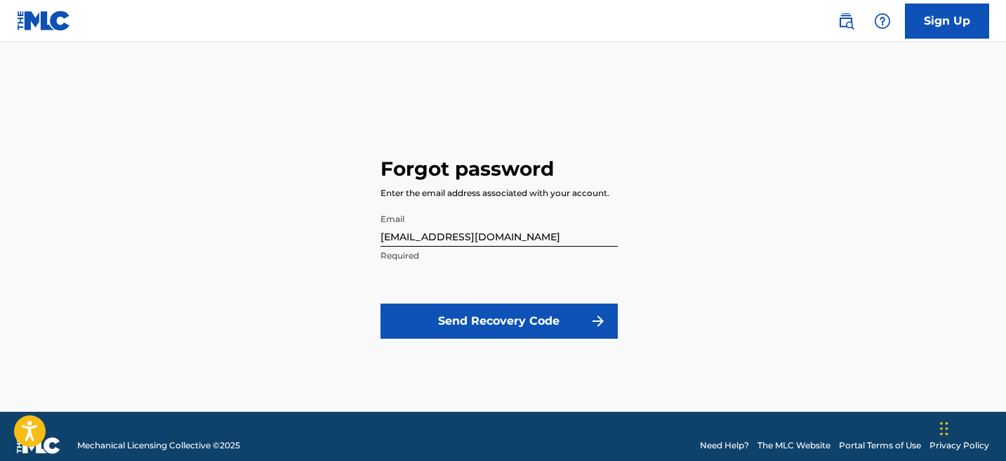
click at [468, 315] on button "Send Recovery Code" at bounding box center [498, 320] width 237 height 35
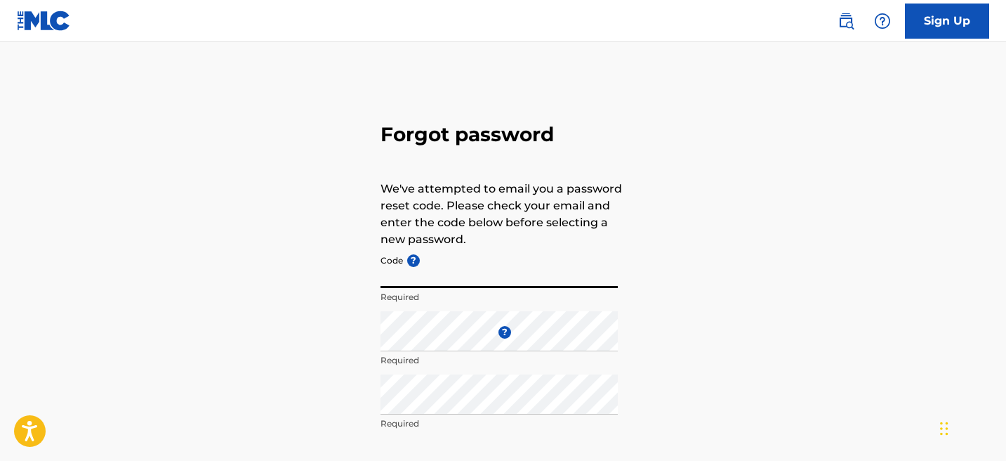
click at [479, 279] on input "Code ?" at bounding box center [498, 268] width 237 height 40
paste input "FP"
click at [430, 270] on input "FP" at bounding box center [498, 268] width 237 height 40
click at [413, 276] on input "FP" at bounding box center [498, 268] width 237 height 40
type input "F"
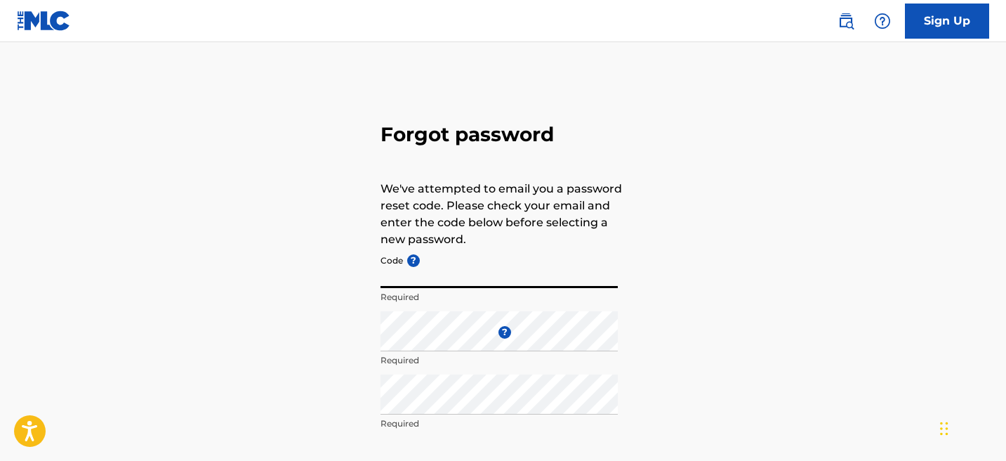
paste input "FP_0b98a54dd88a093d3119907bc0ec"
type input "FP_0b98a54dd88a093d3119907bc0ec"
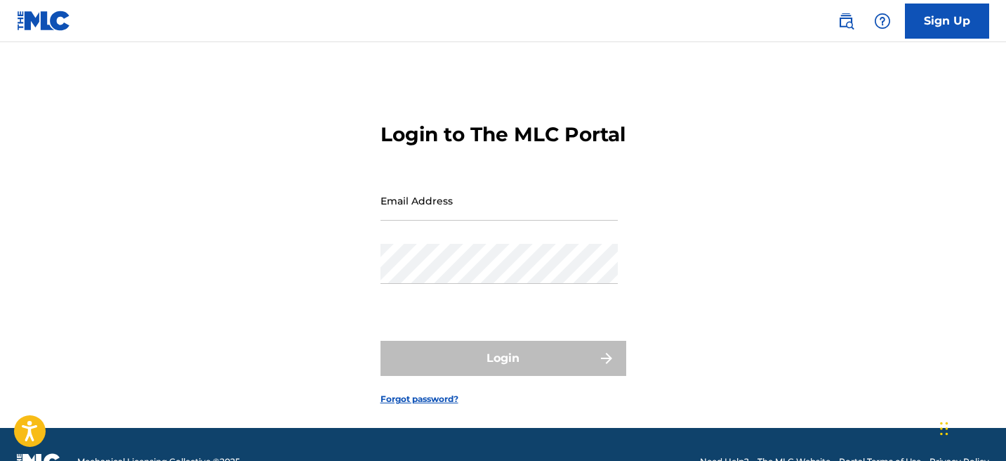
click at [458, 220] on input "Email Address" at bounding box center [498, 200] width 237 height 40
type input "[EMAIL_ADDRESS][DOMAIN_NAME]"
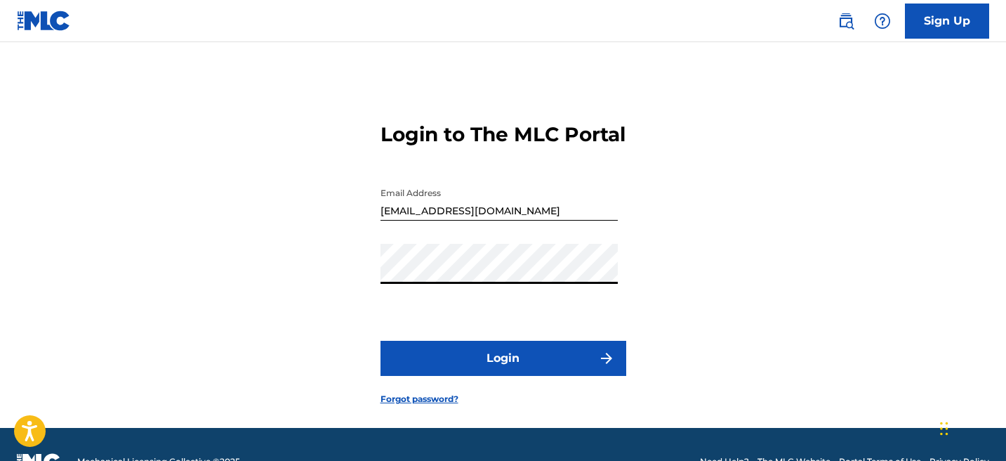
click at [380, 340] on button "Login" at bounding box center [503, 357] width 246 height 35
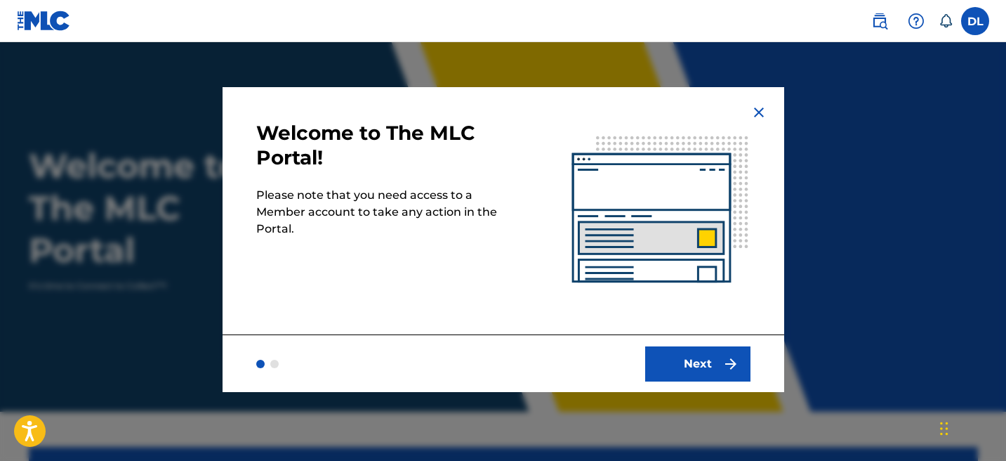
click at [698, 360] on button "Next" at bounding box center [697, 363] width 105 height 35
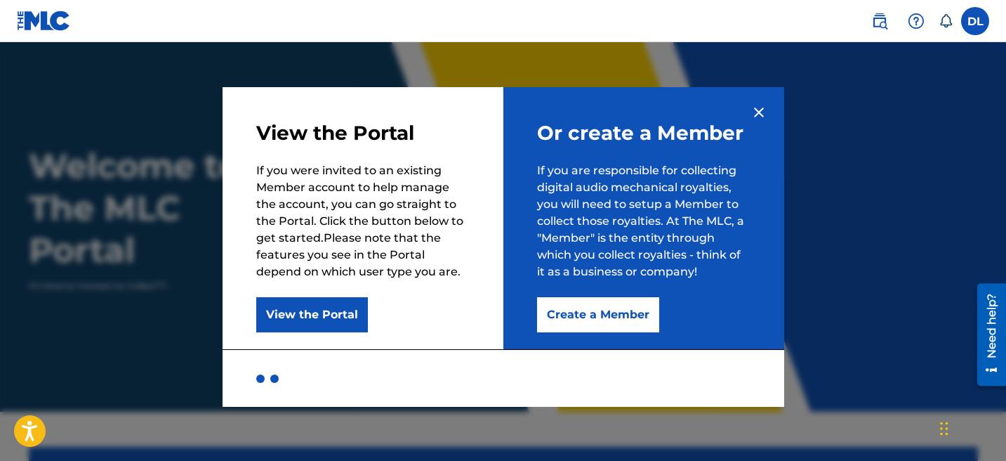
click at [630, 319] on button "Create a Member" at bounding box center [598, 314] width 122 height 35
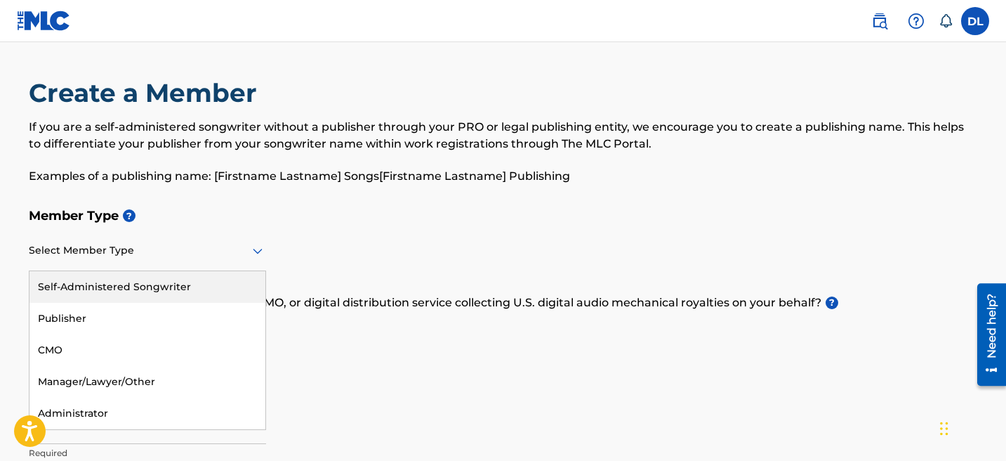
click at [222, 263] on div "Select Member Type" at bounding box center [147, 251] width 237 height 40
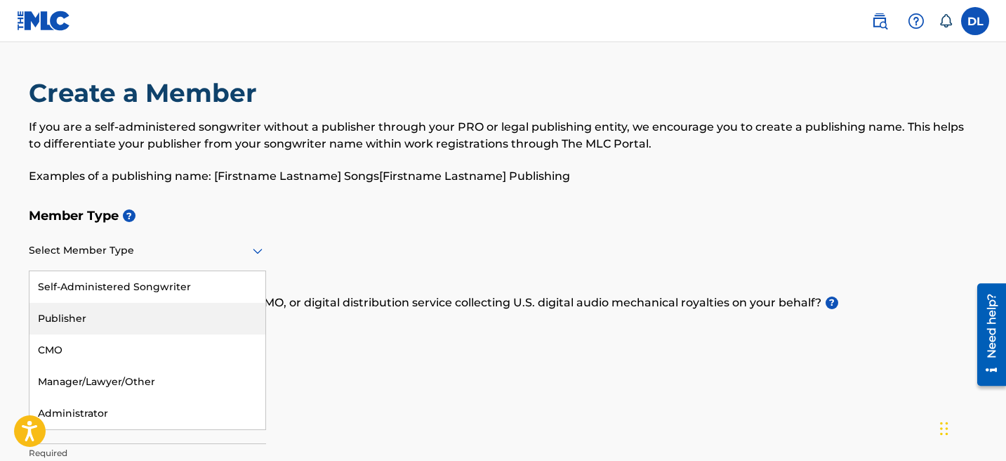
click at [232, 307] on div "Publisher" at bounding box center [147, 319] width 236 height 32
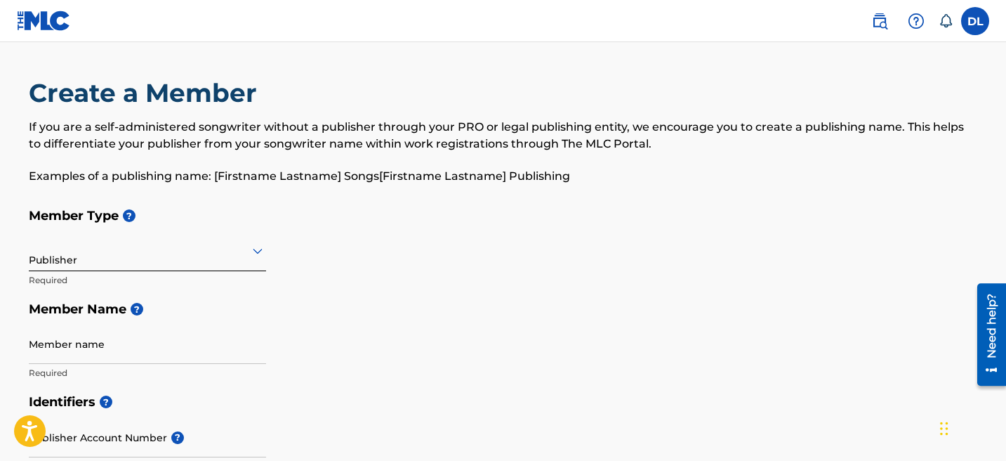
click at [216, 336] on input "Member name" at bounding box center [147, 344] width 237 height 40
type input "Denzell Lyles"
click at [322, 397] on h5 "Identifiers ?" at bounding box center [503, 402] width 949 height 30
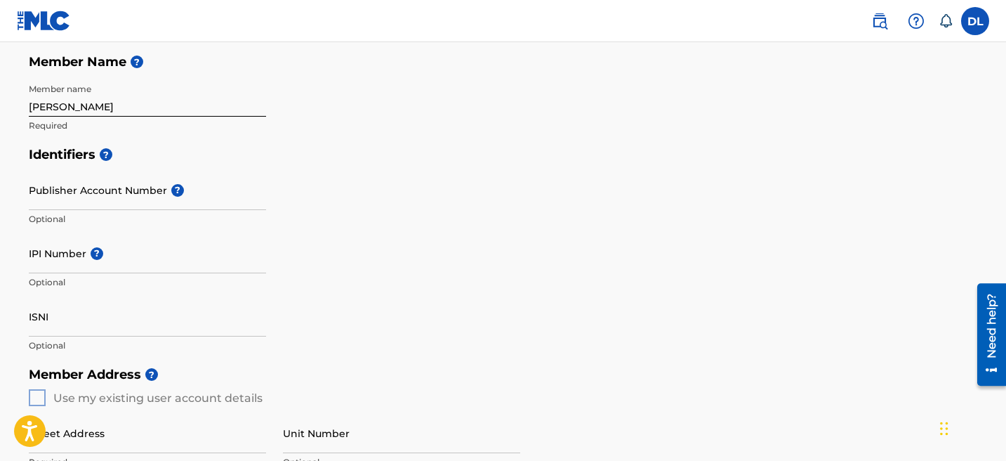
scroll to position [246, 0]
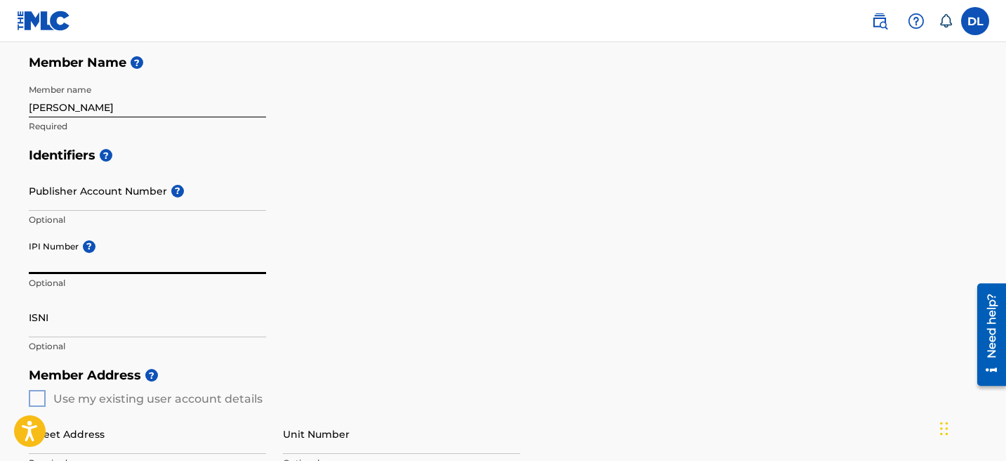
paste input "1048019772"
type input "1048019772"
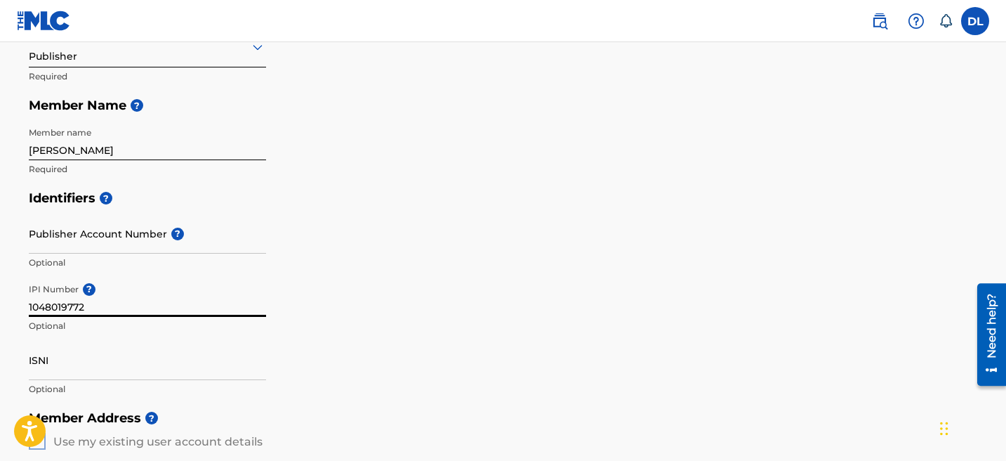
scroll to position [203, 0]
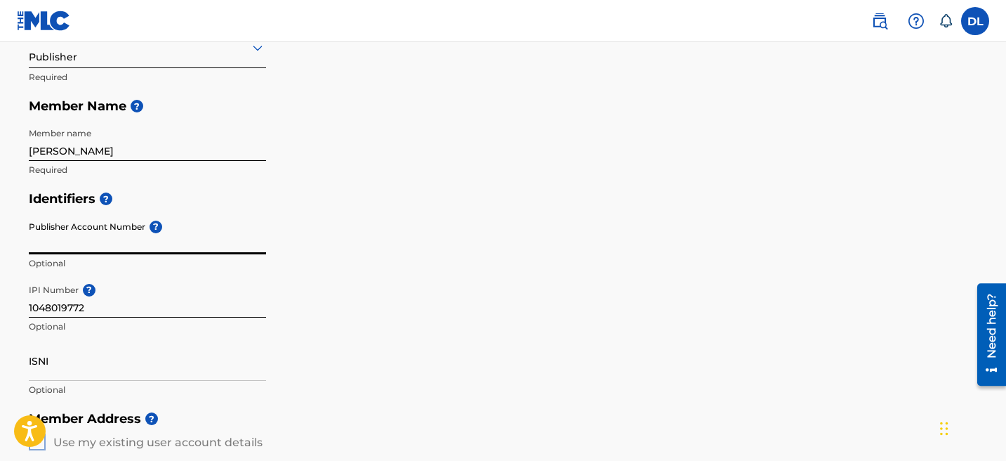
click at [99, 250] on input "Publisher Account Number ?" at bounding box center [147, 234] width 237 height 40
paste input "6055029"
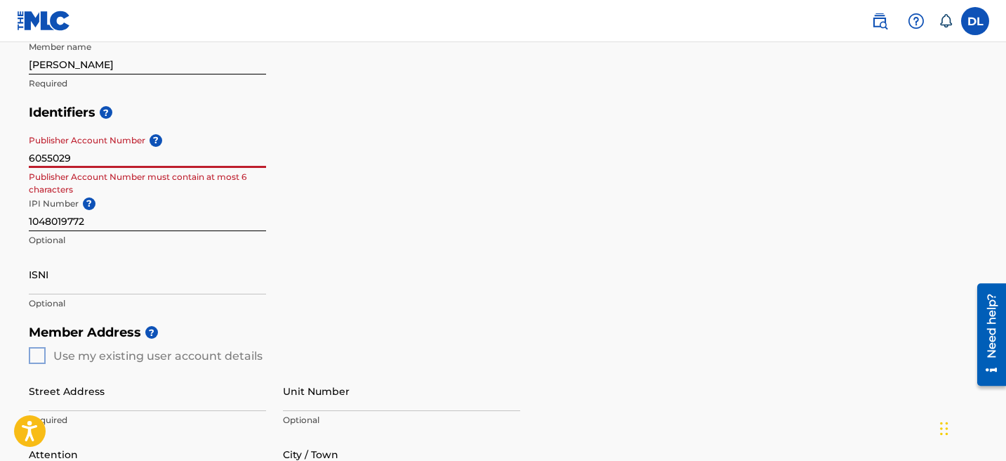
scroll to position [291, 0]
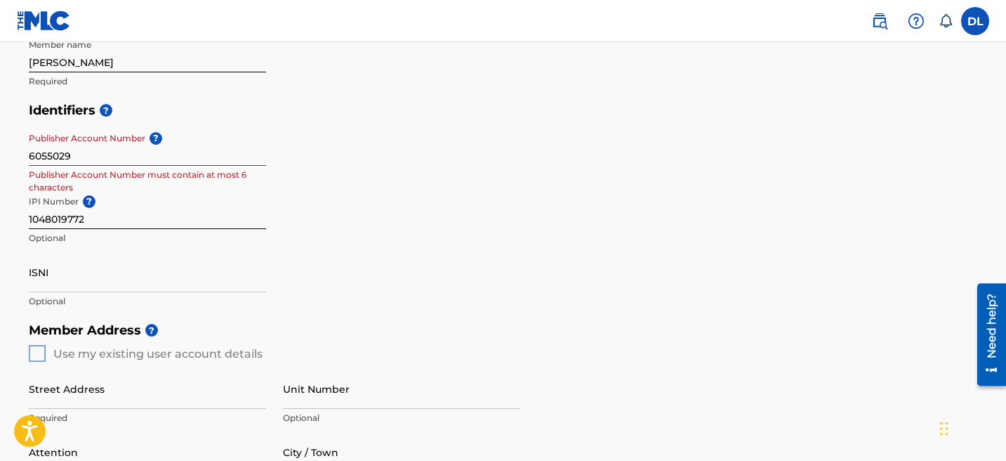
click at [319, 189] on div "Identifiers ? Publisher Account Number ? 6055029 Publisher Account Number must …" at bounding box center [503, 205] width 949 height 220
click at [179, 152] on input "6055029" at bounding box center [147, 146] width 237 height 40
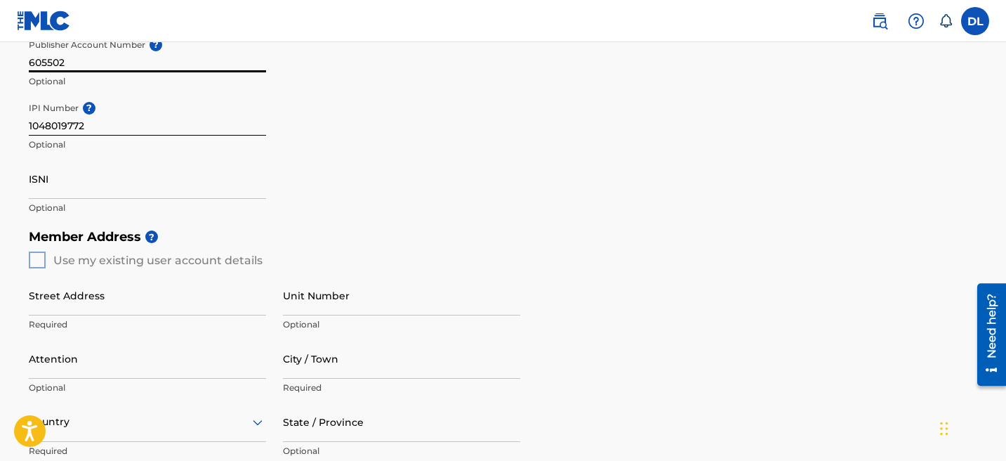
scroll to position [387, 0]
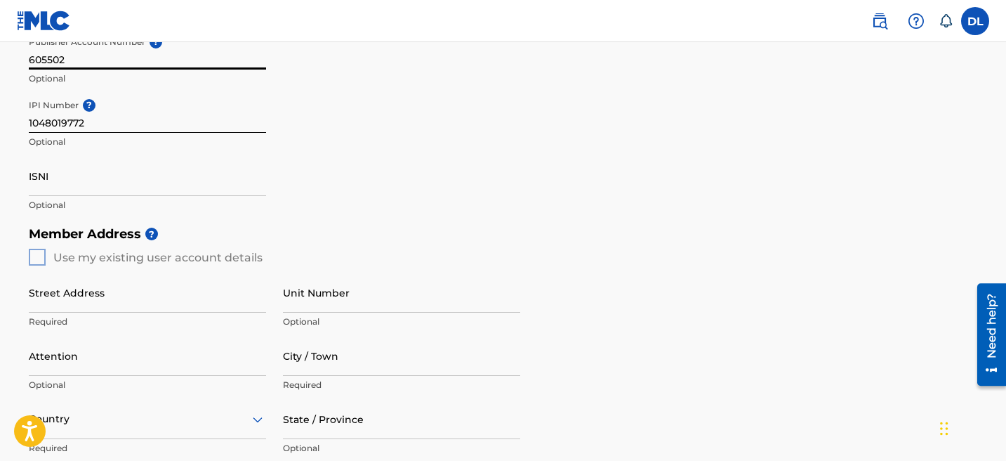
type input "605502"
click at [39, 252] on div "Member Address ? Use my existing user account details Street Address Required U…" at bounding box center [503, 379] width 949 height 321
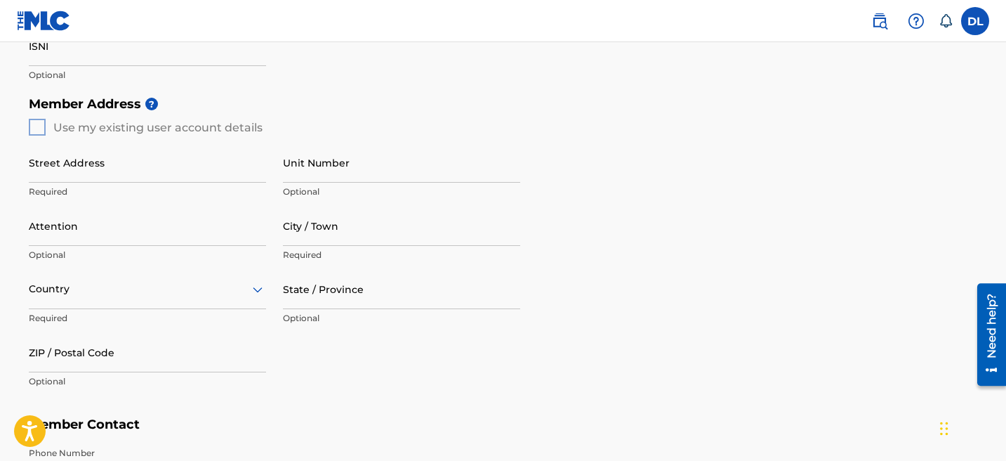
scroll to position [595, 0]
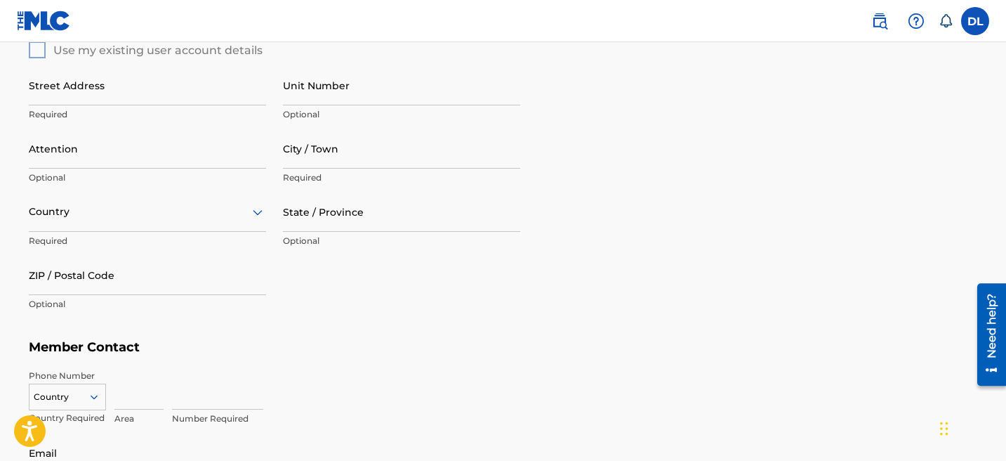
click at [83, 94] on input "Street Address" at bounding box center [147, 85] width 237 height 40
type input "2145 Lehner Rd"
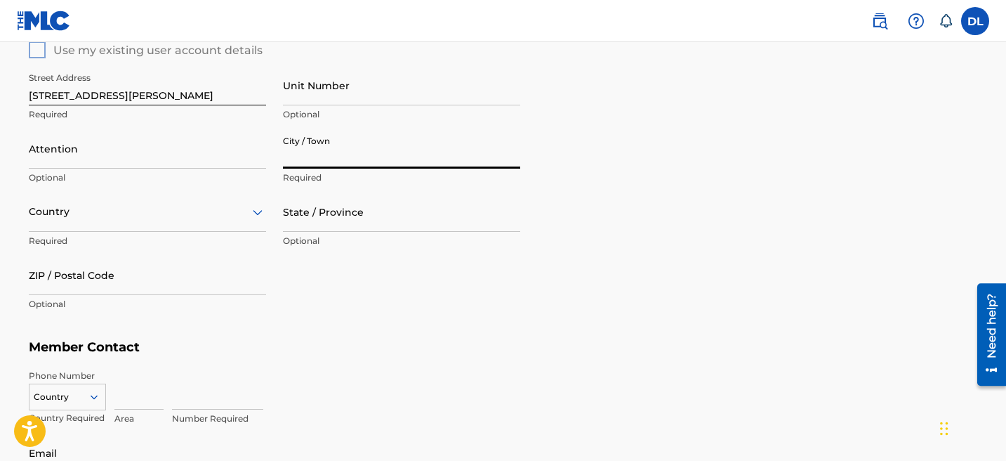
click at [338, 162] on input "City / Town" at bounding box center [401, 148] width 237 height 40
type input "Columbus"
type input "Denzell Lyles"
type input "United States"
type input "OH"
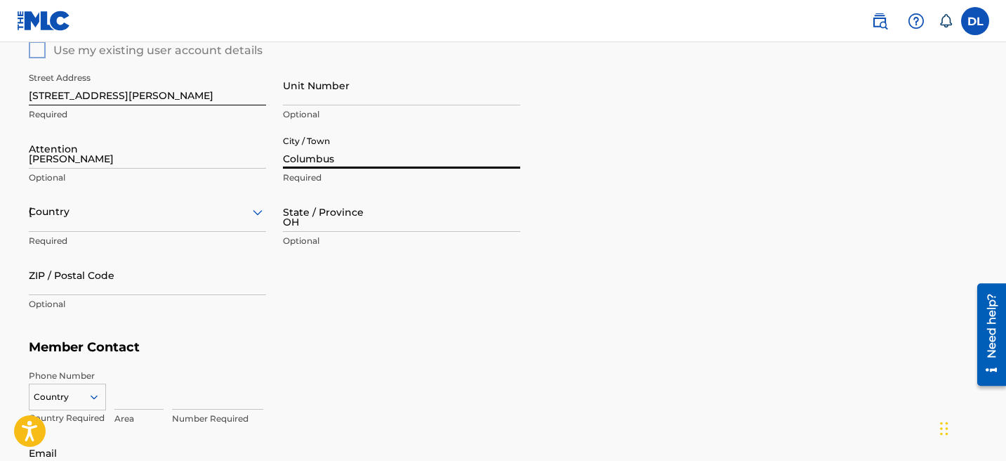
type input "43224-2329"
type input "614"
type input "9655157"
type input "[EMAIL_ADDRESS][DOMAIN_NAME]"
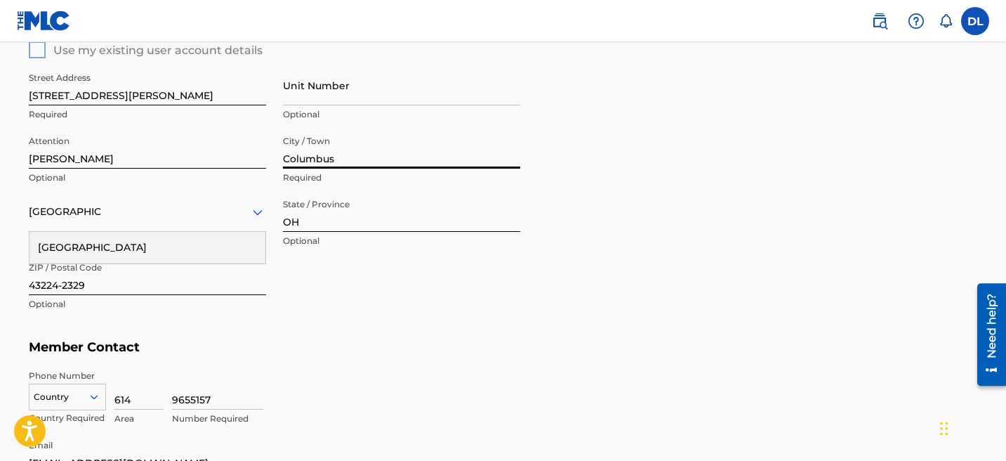
click at [164, 157] on input "Denzell Lyles" at bounding box center [147, 148] width 237 height 40
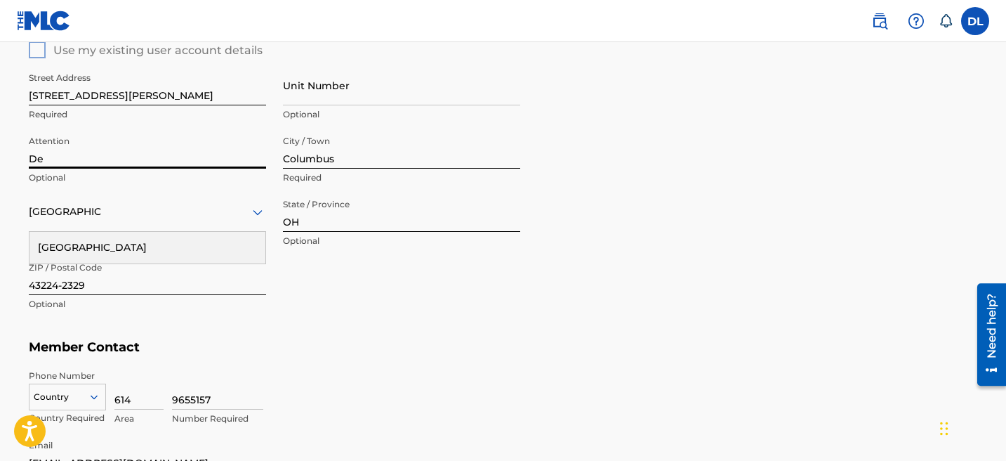
type input "D"
click at [347, 277] on div "Street Address 2145 Lehner Rd Required Unit Number Optional Attention Optional …" at bounding box center [274, 191] width 491 height 267
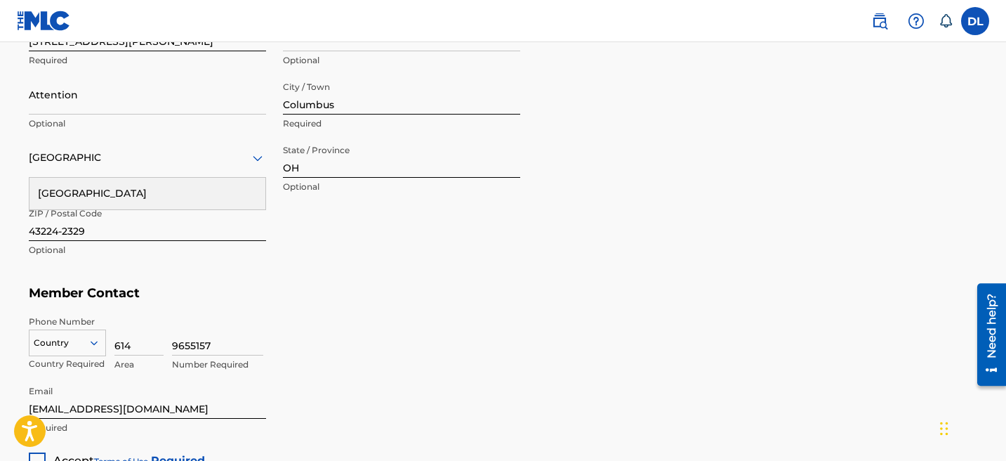
scroll to position [656, 0]
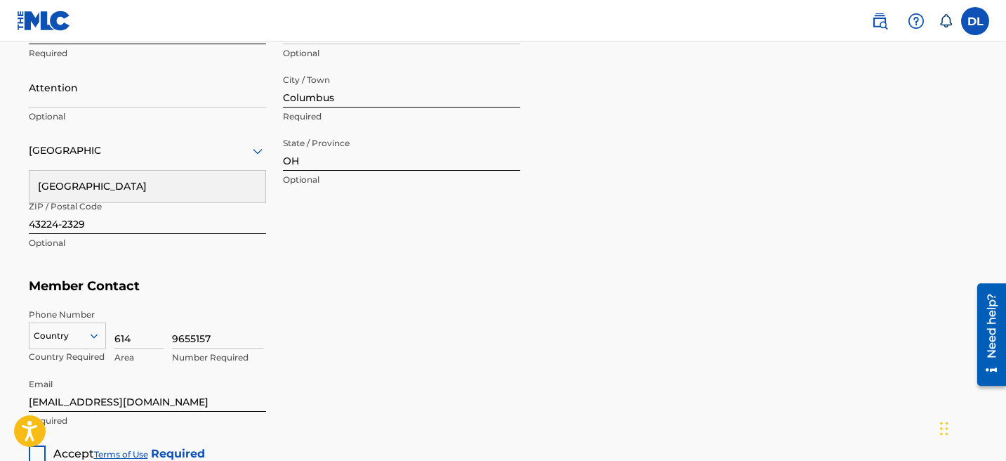
click at [211, 327] on input "9655157" at bounding box center [217, 328] width 91 height 40
click at [216, 338] on input "9655157" at bounding box center [217, 328] width 91 height 40
type input "9"
type input "8528081"
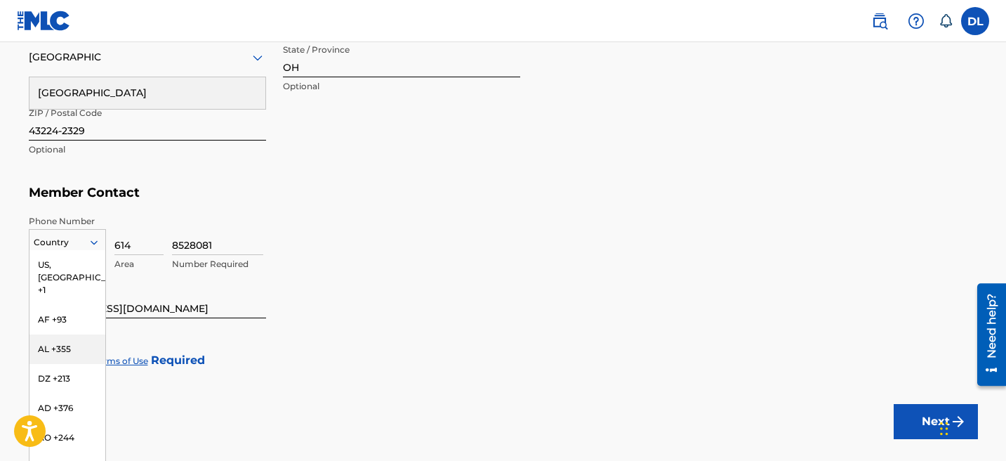
click at [87, 250] on div "AL +355, 3 of 216. 216 results available. Use Up and Down to choose options, pr…" at bounding box center [67, 239] width 77 height 21
click at [86, 267] on div "US, CA +1" at bounding box center [67, 277] width 76 height 55
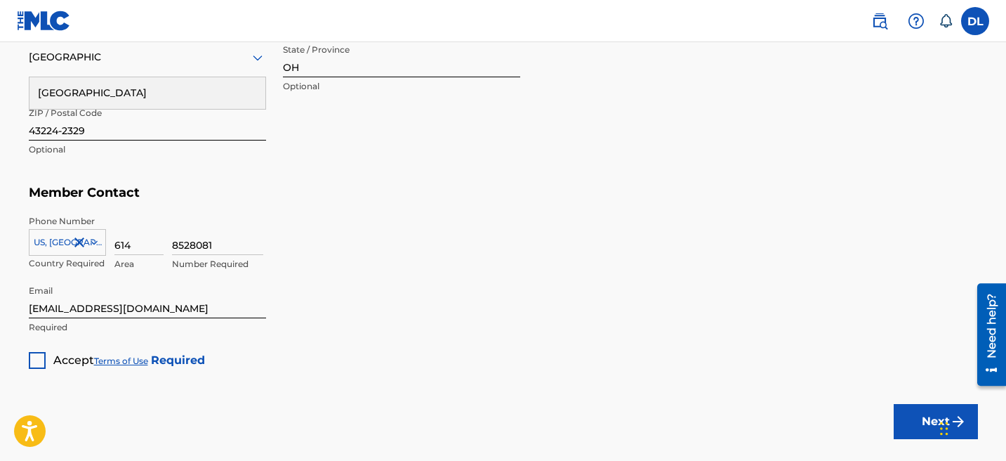
click at [43, 361] on div at bounding box center [37, 360] width 17 height 17
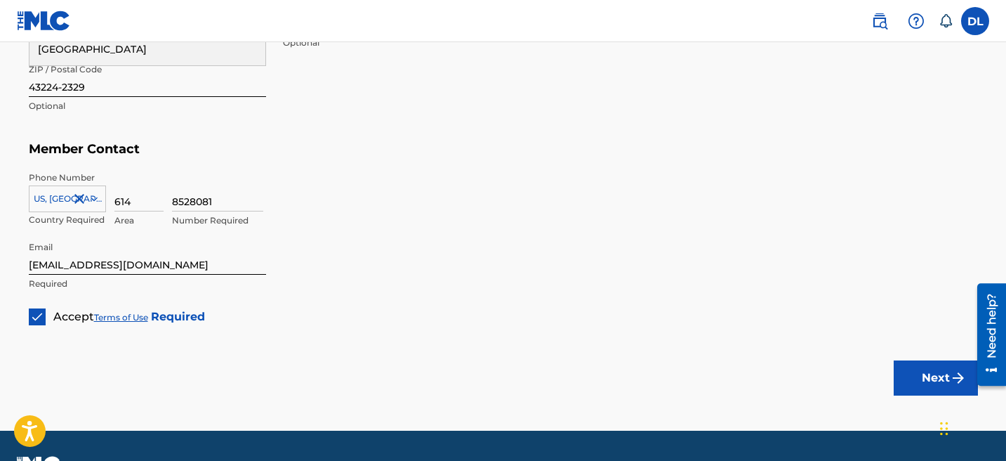
scroll to position [793, 0]
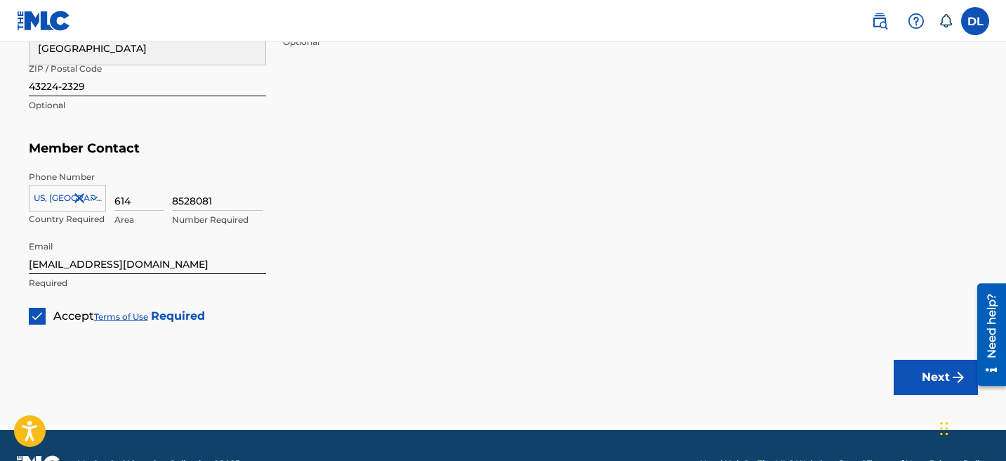
click at [918, 380] on button "Next" at bounding box center [936, 376] width 84 height 35
click at [926, 365] on button "Next" at bounding box center [936, 376] width 84 height 35
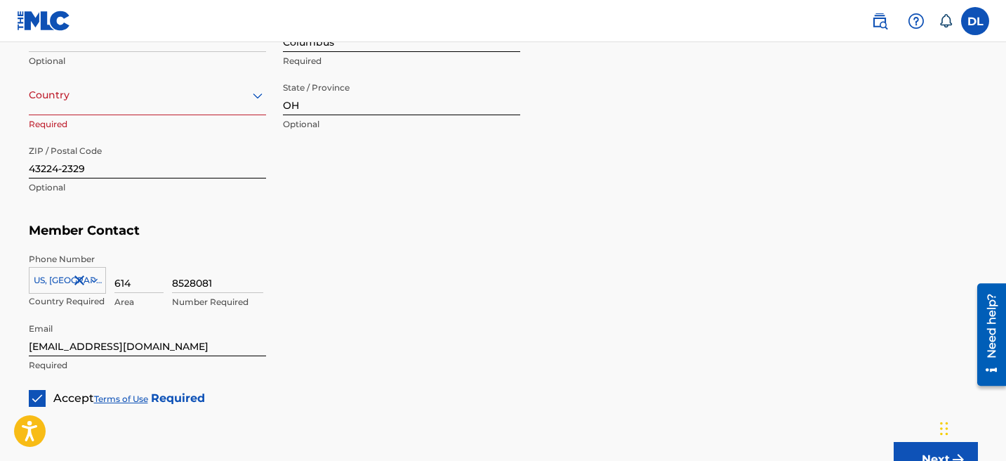
scroll to position [690, 0]
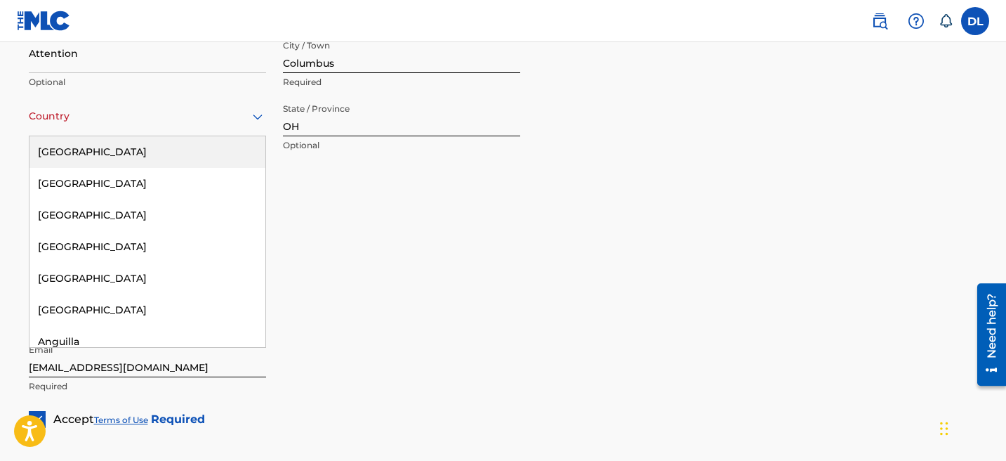
click at [243, 128] on div "Country" at bounding box center [147, 116] width 237 height 40
click at [218, 136] on div "United States" at bounding box center [147, 152] width 236 height 32
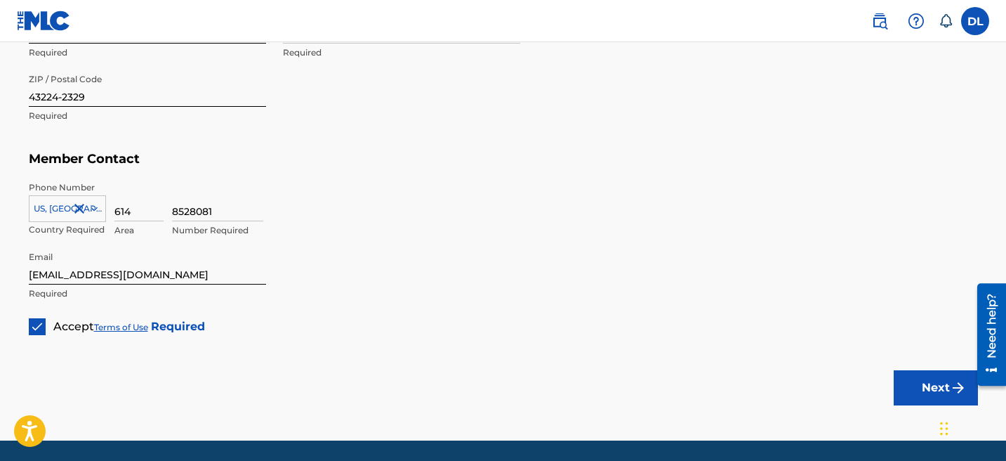
scroll to position [786, 0]
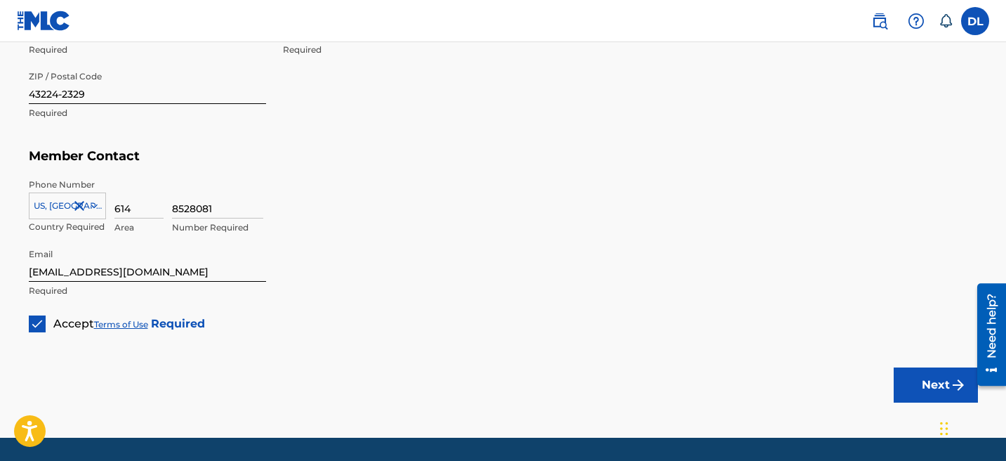
click at [925, 386] on button "Next" at bounding box center [936, 384] width 84 height 35
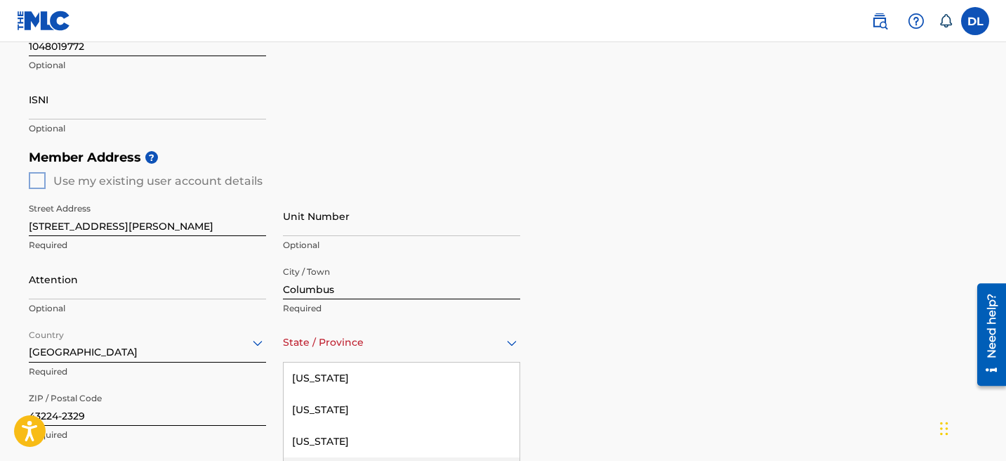
scroll to position [577, 0]
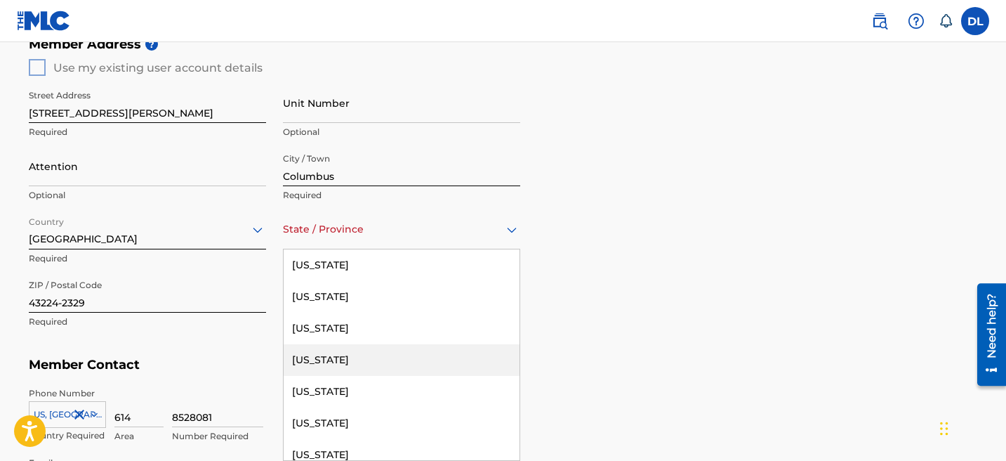
click at [503, 249] on div "Arizona, 4 of 57. 57 results available. Use Up and Down to choose options, pres…" at bounding box center [401, 229] width 237 height 40
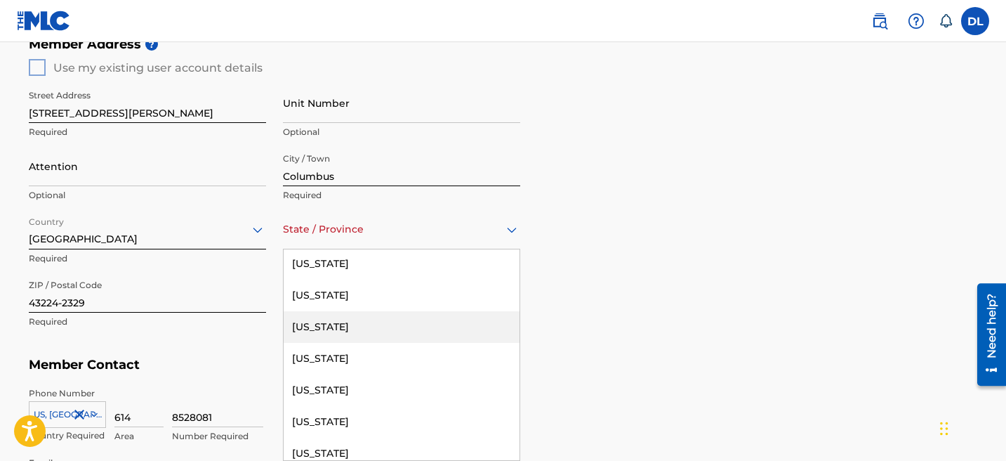
scroll to position [1076, 0]
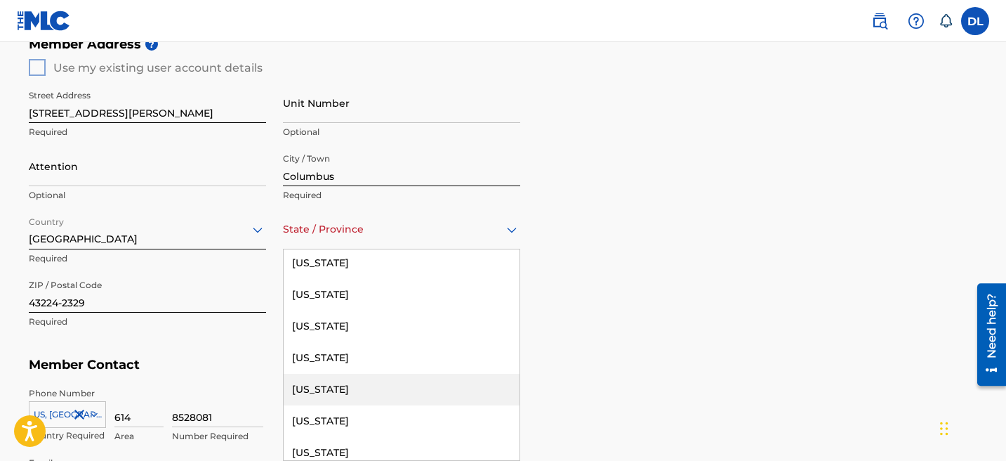
click at [399, 392] on div "Ohio" at bounding box center [402, 389] width 236 height 32
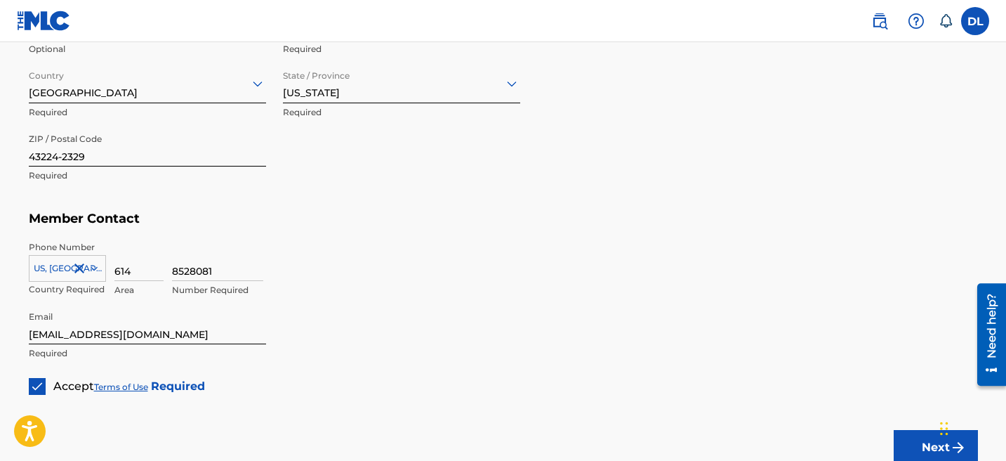
scroll to position [829, 0]
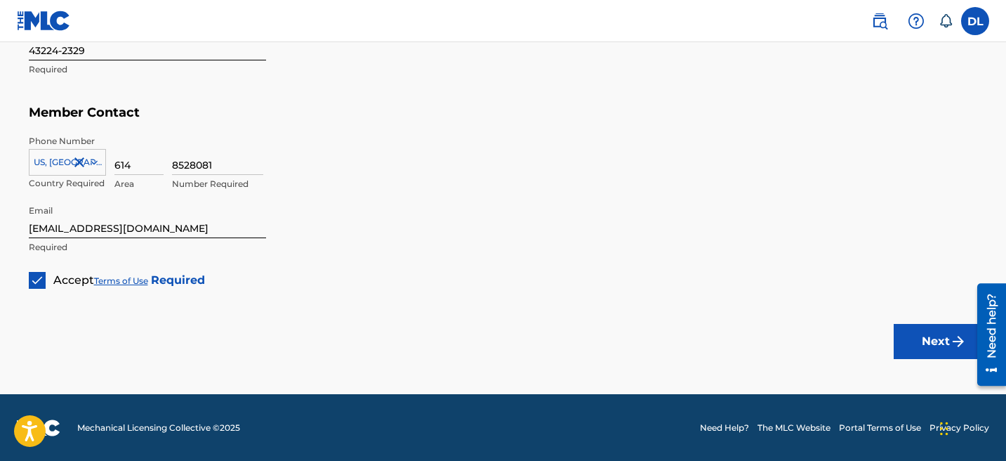
click at [937, 332] on button "Next" at bounding box center [936, 341] width 84 height 35
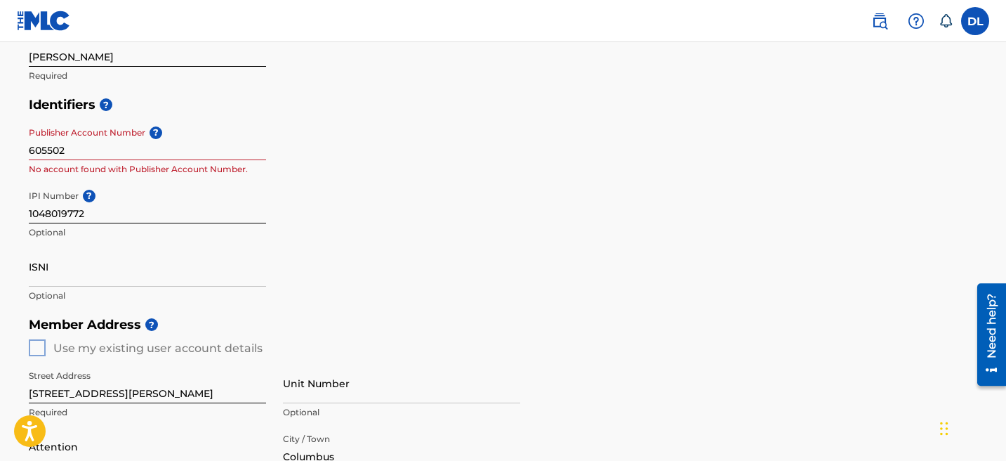
scroll to position [289, 0]
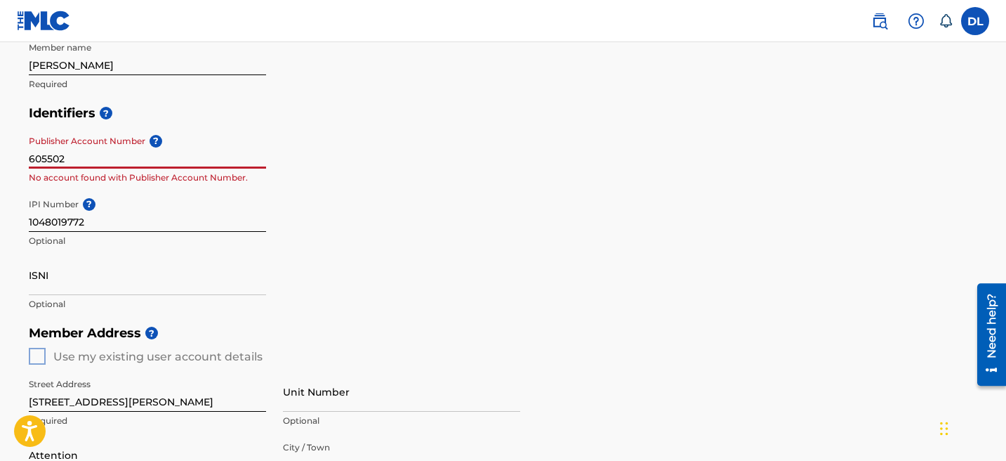
click at [218, 156] on input "605502" at bounding box center [147, 148] width 237 height 40
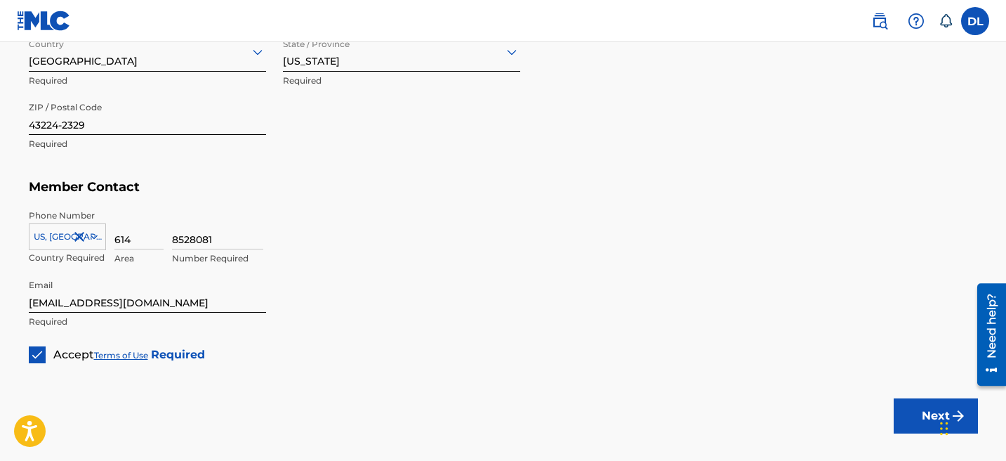
scroll to position [829, 0]
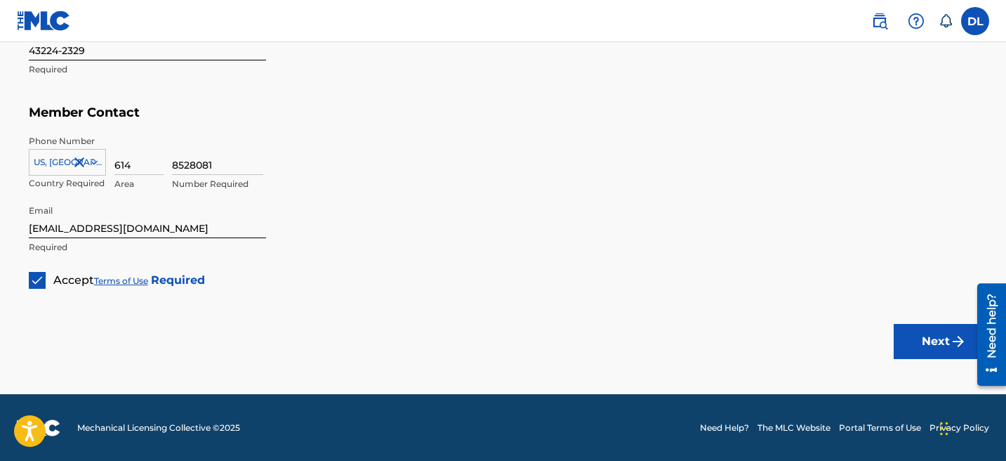
click at [917, 329] on button "Next" at bounding box center [936, 341] width 84 height 35
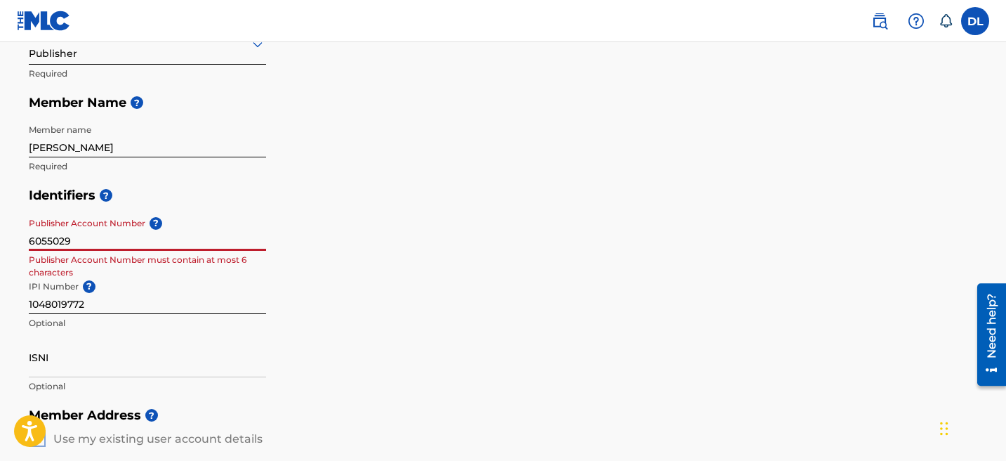
click at [184, 233] on input "6055029" at bounding box center [147, 231] width 237 height 40
click at [180, 241] on input "6055029" at bounding box center [147, 231] width 237 height 40
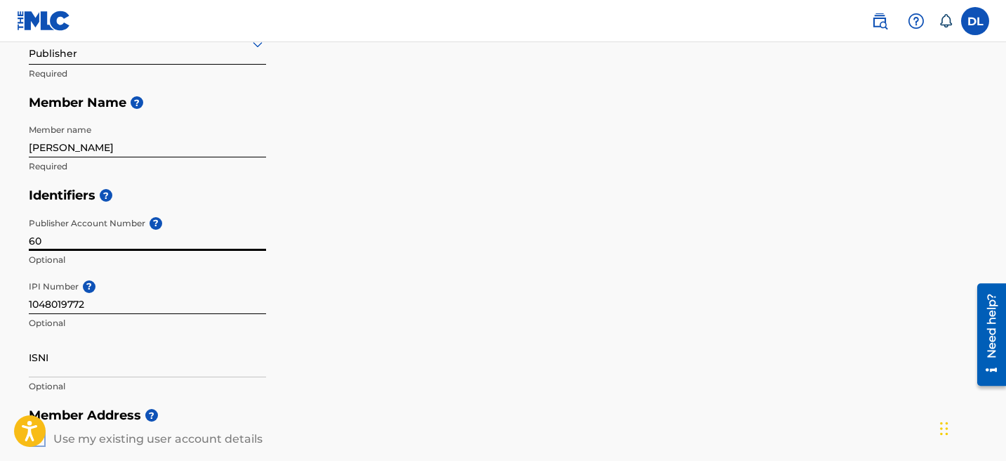
type input "6"
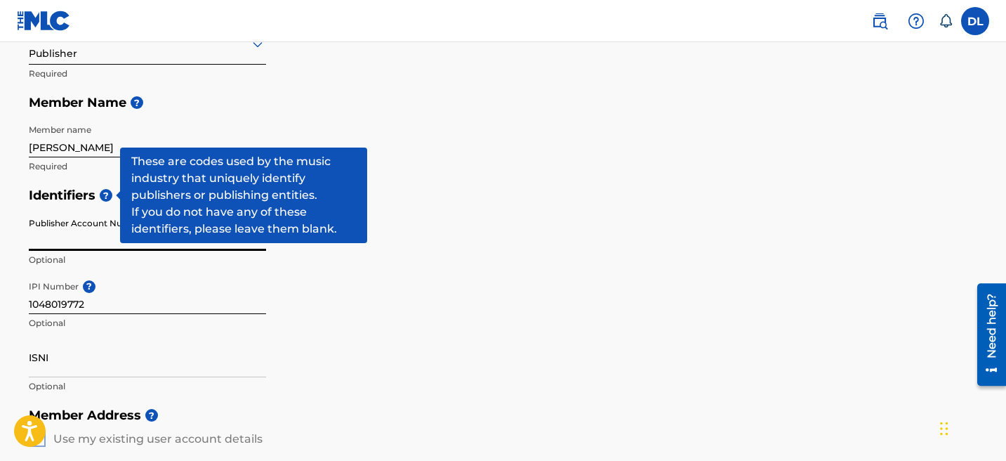
click at [110, 196] on span "?" at bounding box center [106, 195] width 13 height 13
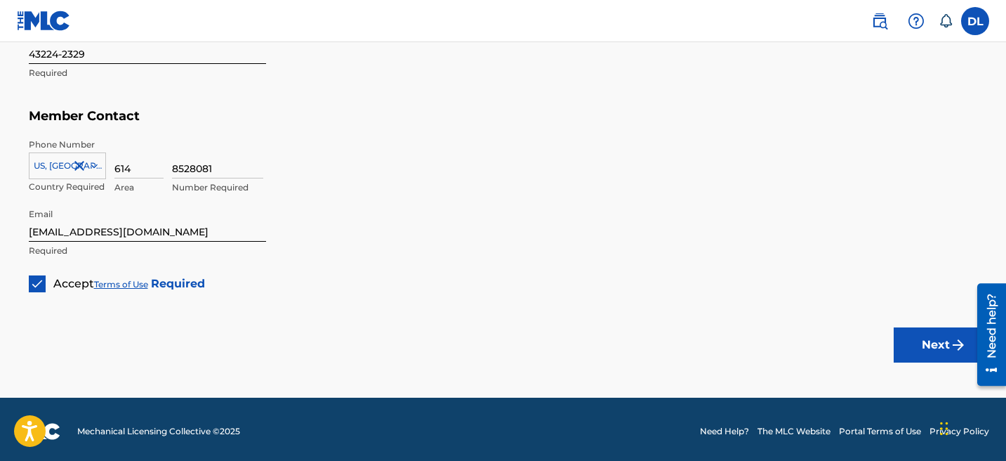
scroll to position [829, 0]
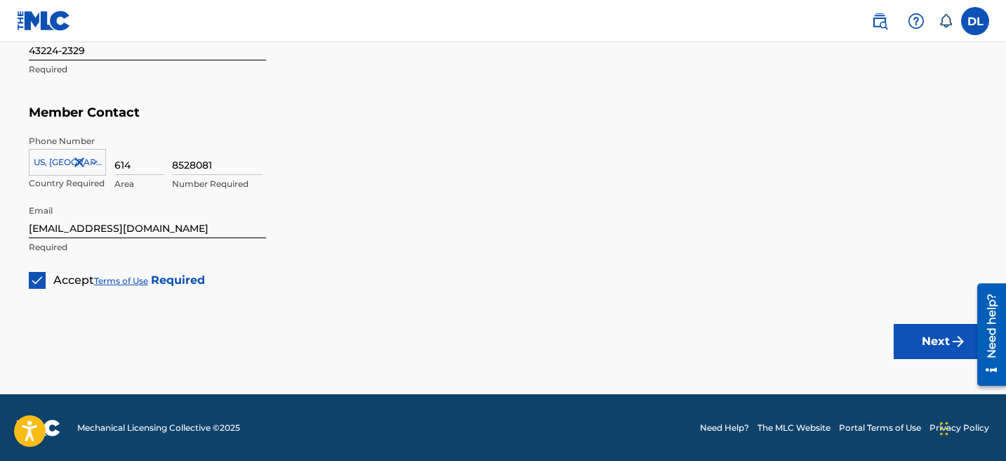
click at [923, 344] on button "Next" at bounding box center [936, 341] width 84 height 35
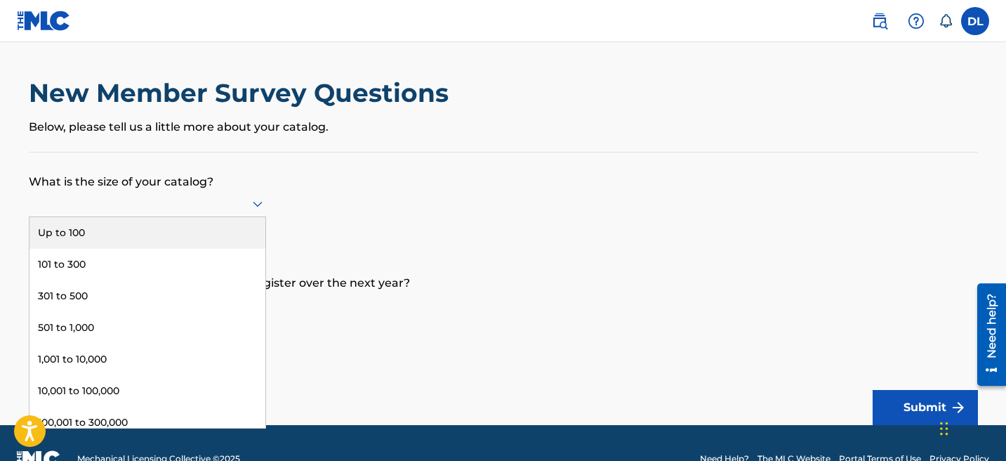
click at [253, 198] on icon at bounding box center [257, 203] width 17 height 17
click at [197, 223] on div "Up to 100" at bounding box center [147, 233] width 236 height 32
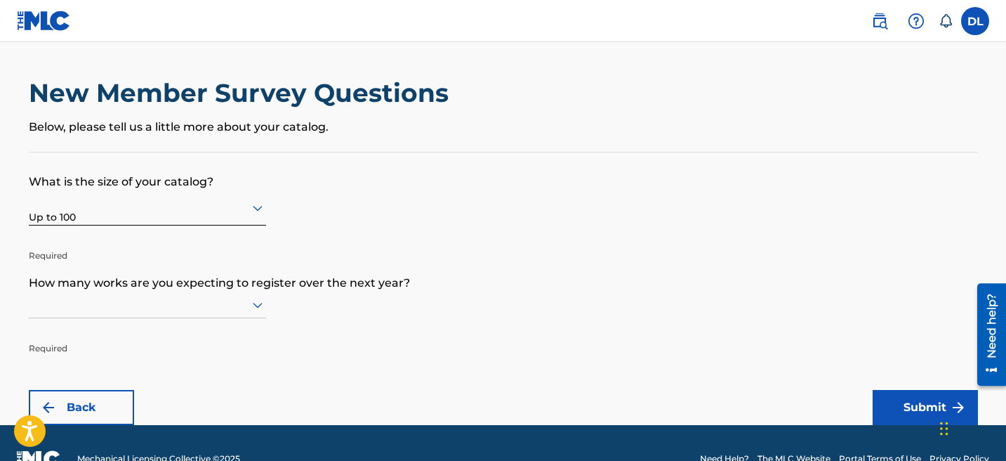
scroll to position [32, 0]
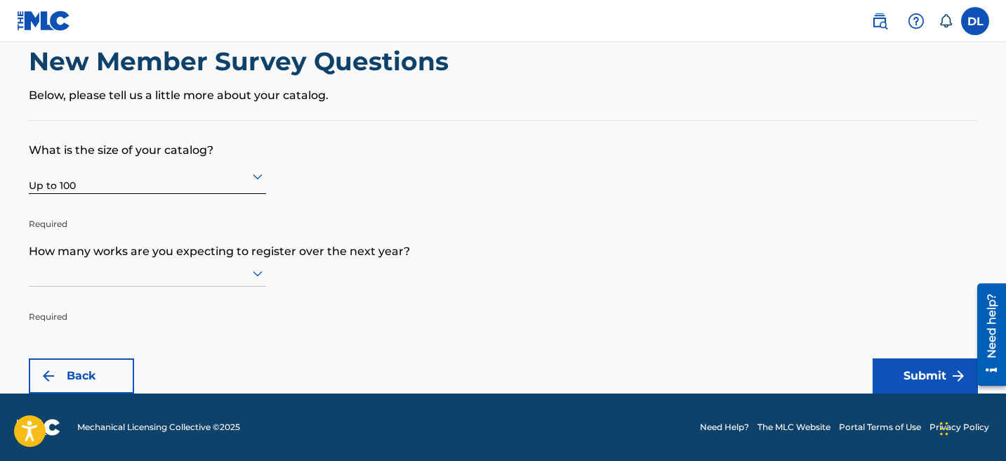
click at [258, 286] on div at bounding box center [147, 273] width 237 height 27
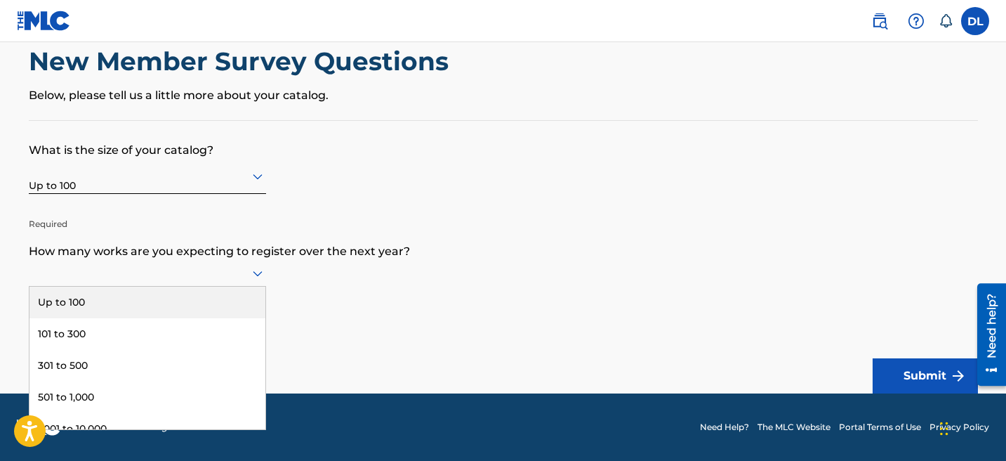
click at [246, 293] on div "Up to 100" at bounding box center [147, 302] width 236 height 32
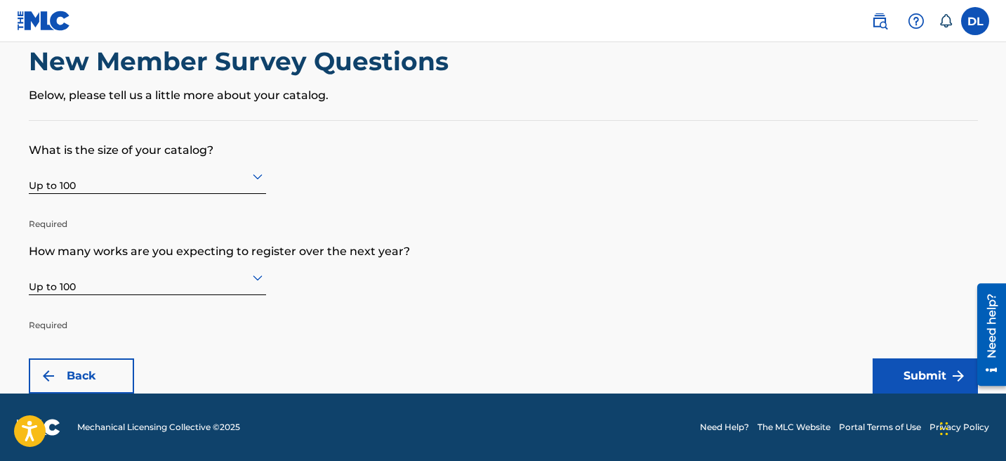
click at [933, 378] on button "Submit" at bounding box center [925, 375] width 105 height 35
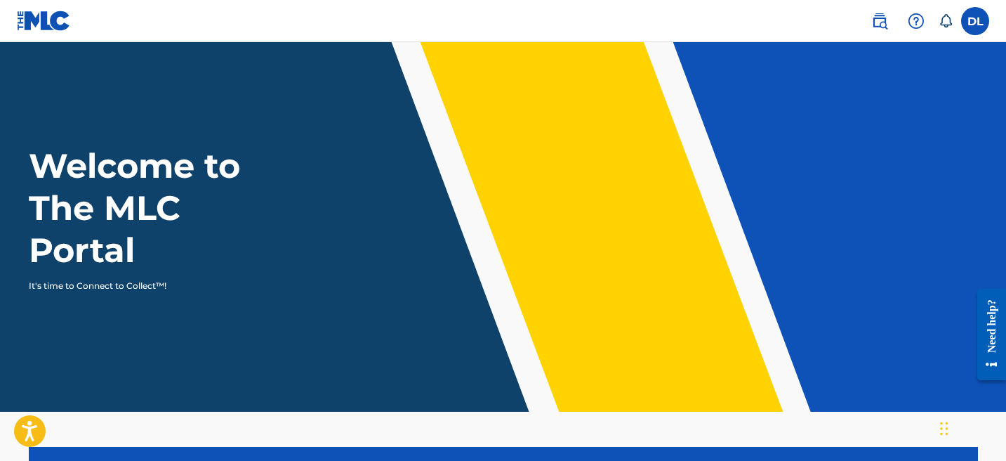
click at [974, 13] on label at bounding box center [975, 21] width 28 height 28
click at [975, 21] on input "DL Denzell Lyles denzelllyles3@gmail.com Notification Preferences Profile Log o…" at bounding box center [975, 21] width 0 height 0
click at [969, 16] on div "DL DL Denzell Lyles denzelllyles3@gmail.com Notification Preferences Profile Lo…" at bounding box center [975, 21] width 28 height 28
click at [39, 21] on img at bounding box center [44, 21] width 54 height 20
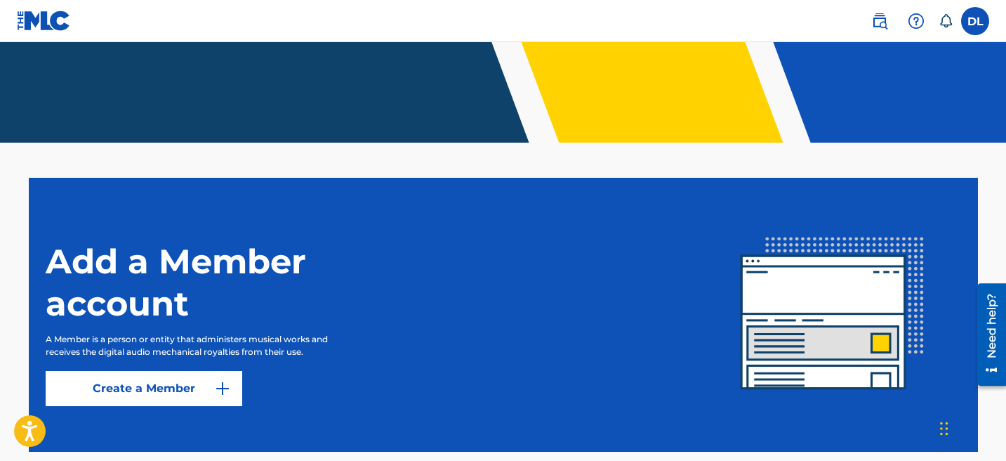
scroll to position [344, 0]
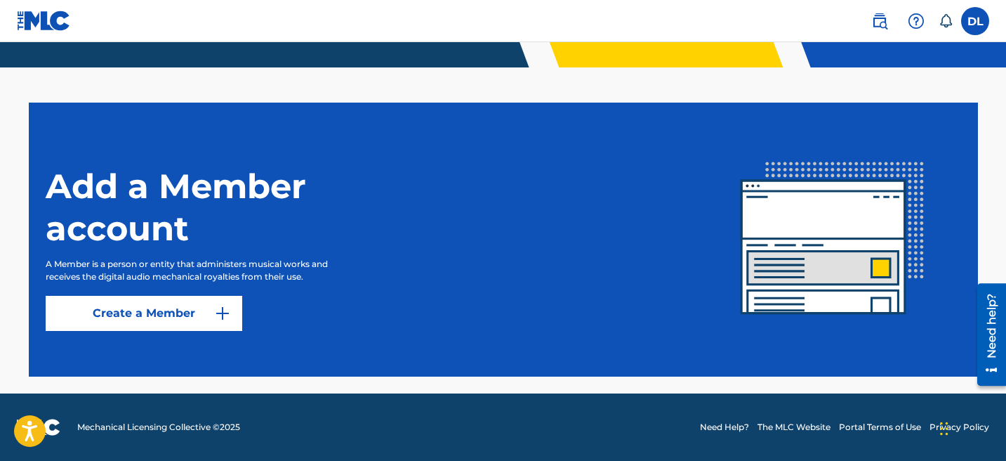
click at [157, 312] on button "Create a Member" at bounding box center [144, 313] width 197 height 35
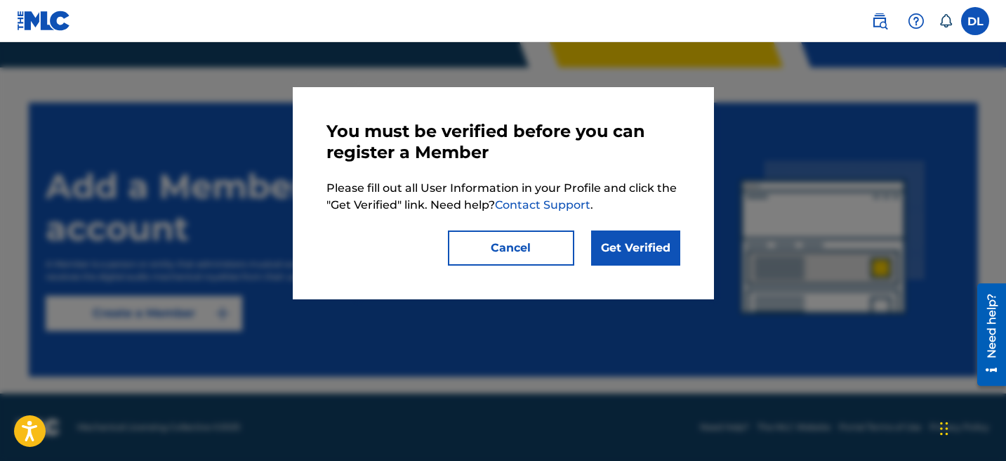
click at [628, 246] on link "Get Verified" at bounding box center [635, 247] width 89 height 35
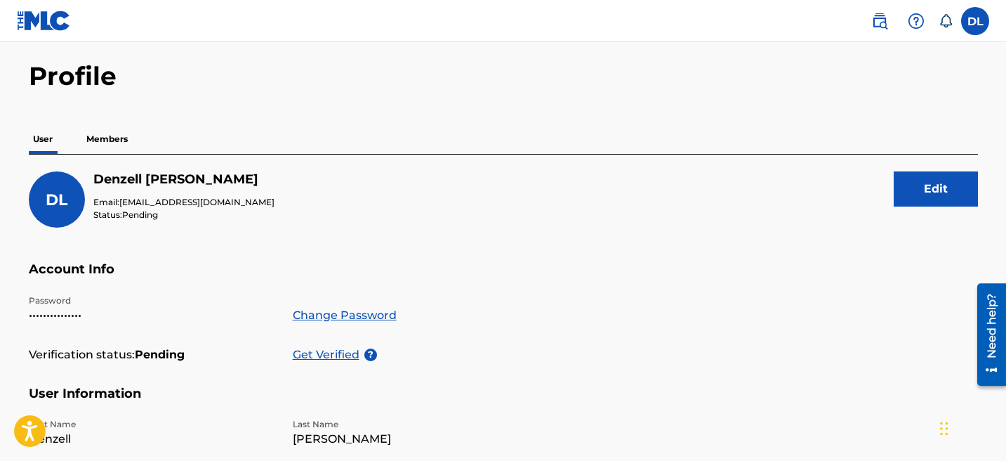
scroll to position [51, 0]
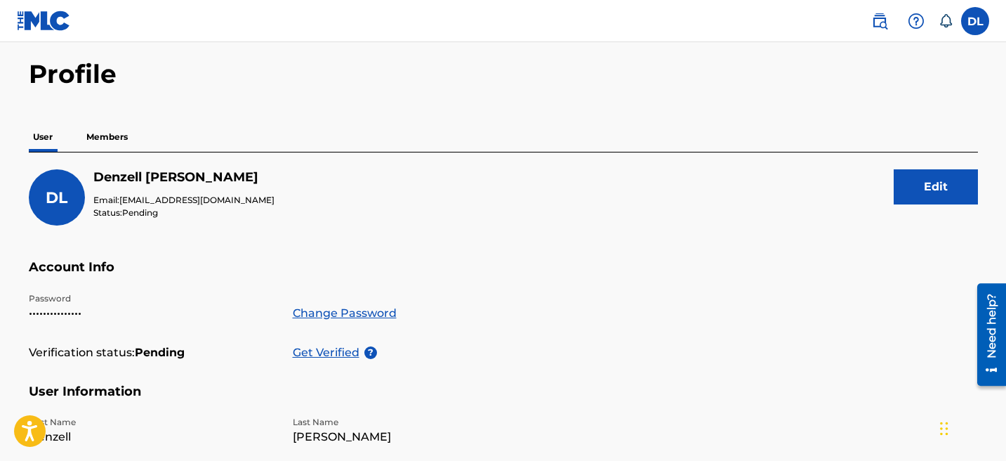
click at [355, 351] on p "Get Verified" at bounding box center [329, 352] width 72 height 17
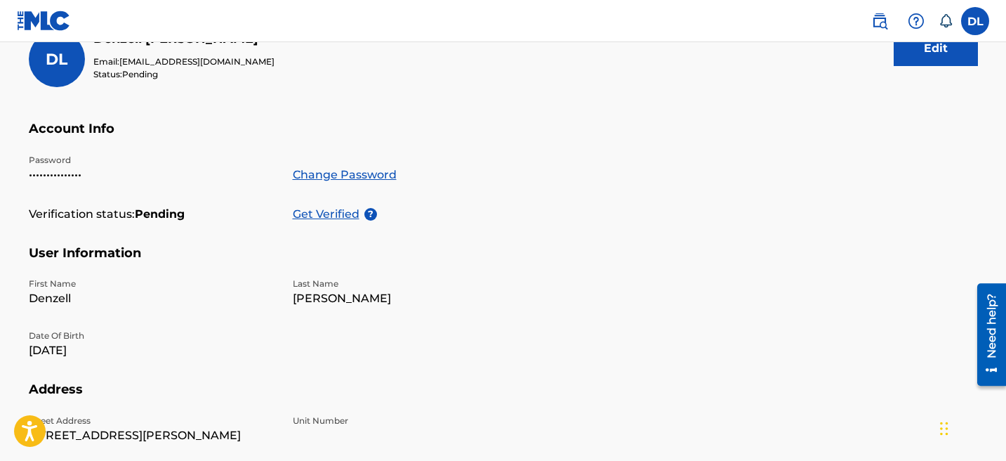
scroll to position [194, 0]
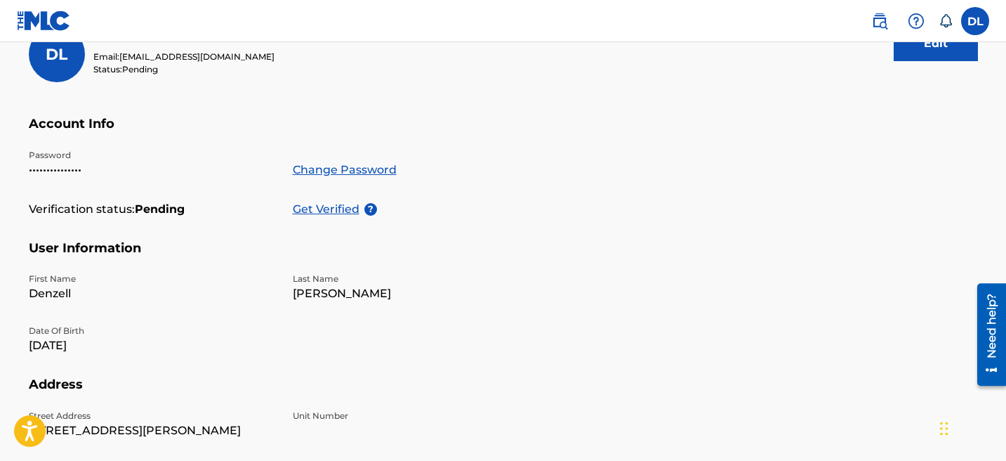
click at [347, 208] on p "Get Verified" at bounding box center [329, 209] width 72 height 17
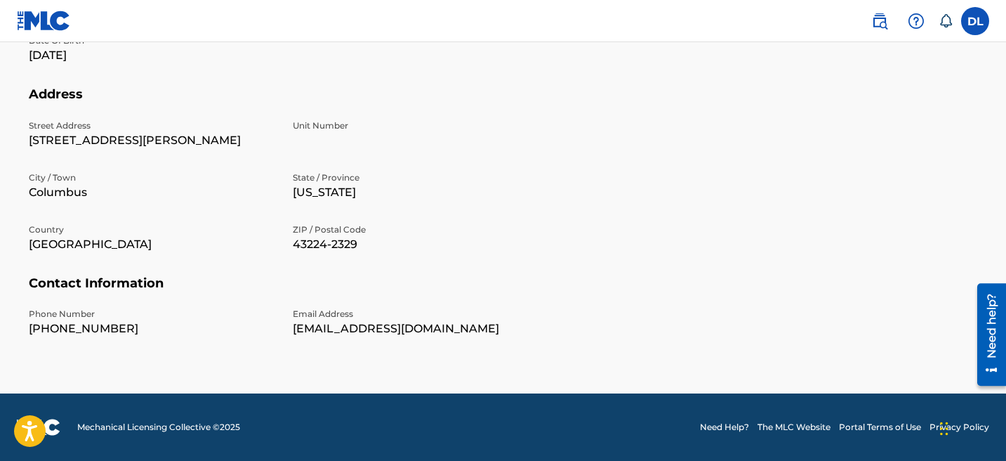
scroll to position [0, 0]
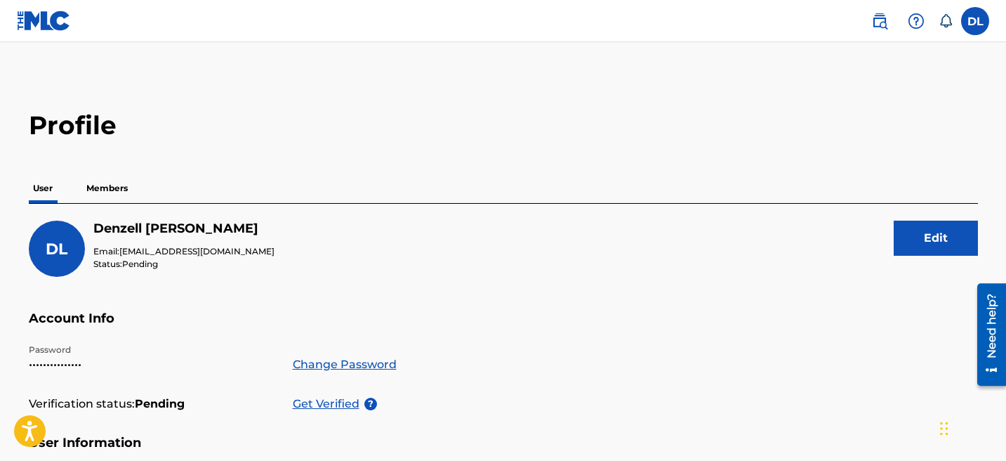
click at [112, 186] on p "Members" at bounding box center [107, 187] width 50 height 29
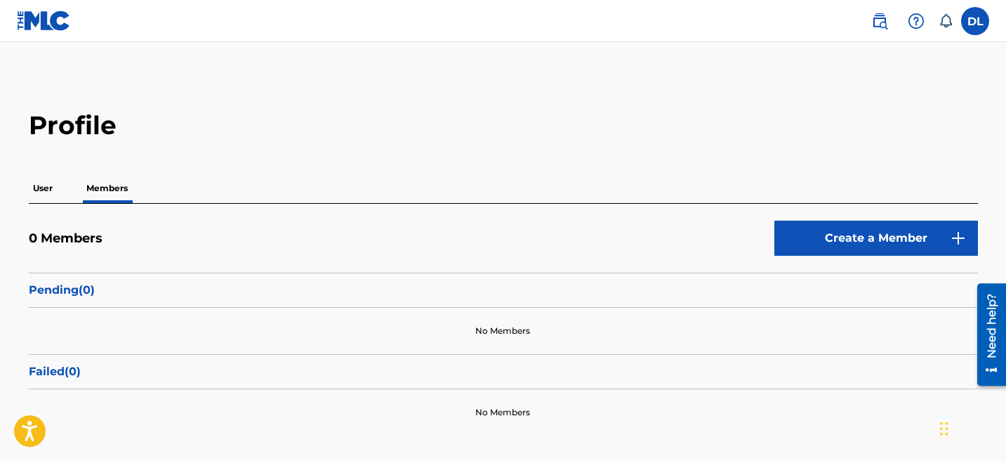
click at [36, 13] on img at bounding box center [44, 21] width 54 height 20
